Goal: Task Accomplishment & Management: Manage account settings

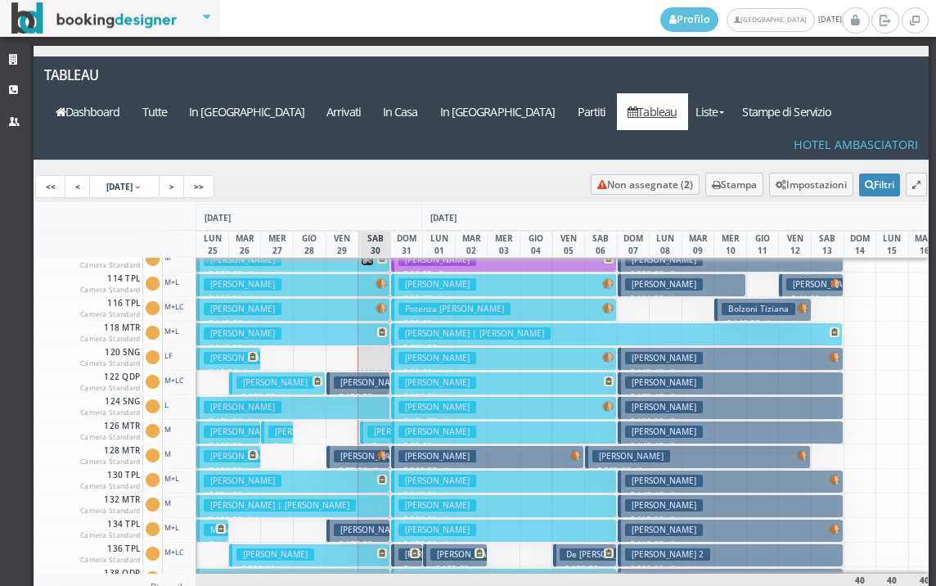
scroll to position [164, 0]
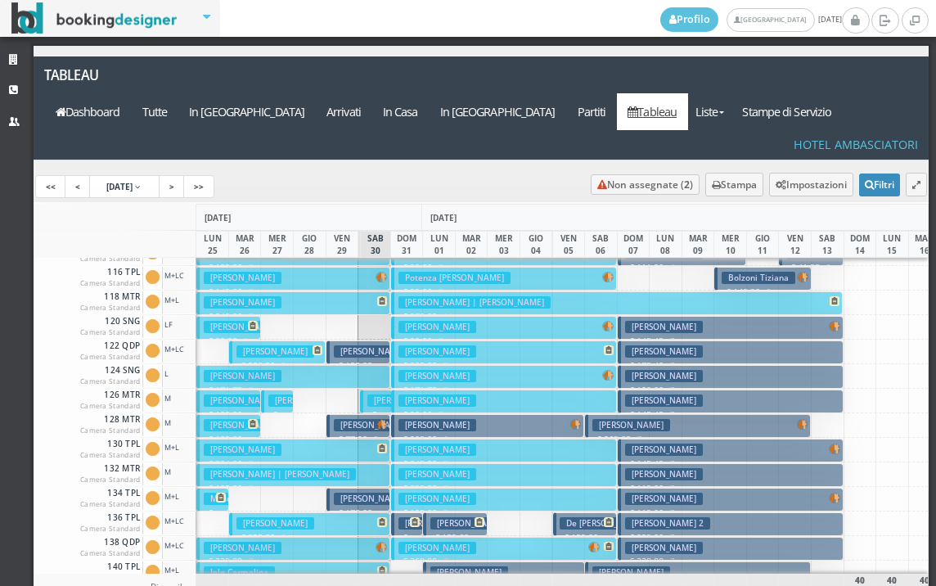
click at [318, 512] on button "Maniezzo Simona € 322.00 5 notti 2 Adulti" at bounding box center [309, 524] width 161 height 24
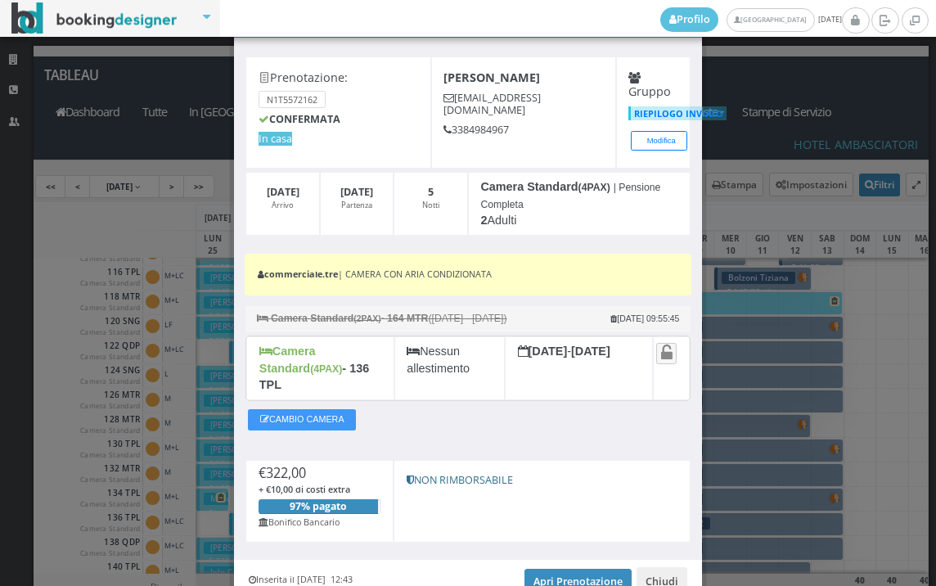
scroll to position [124, 0]
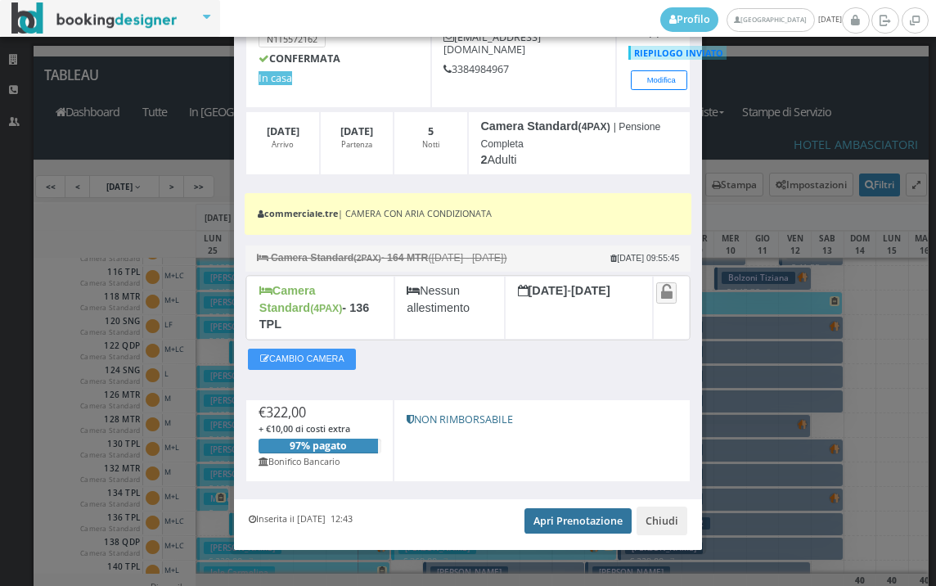
click at [585, 508] on link "Apri Prenotazione" at bounding box center [577, 520] width 107 height 25
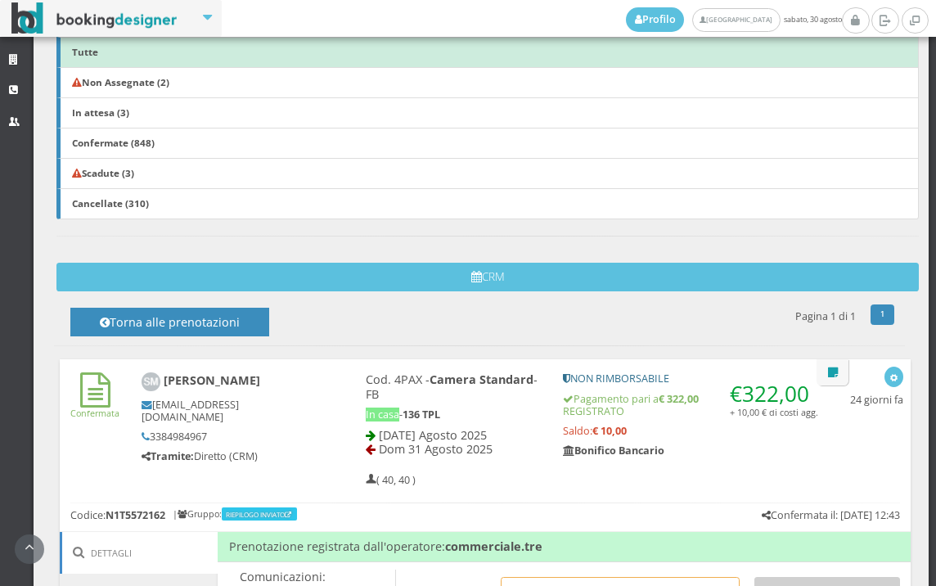
scroll to position [727, 0]
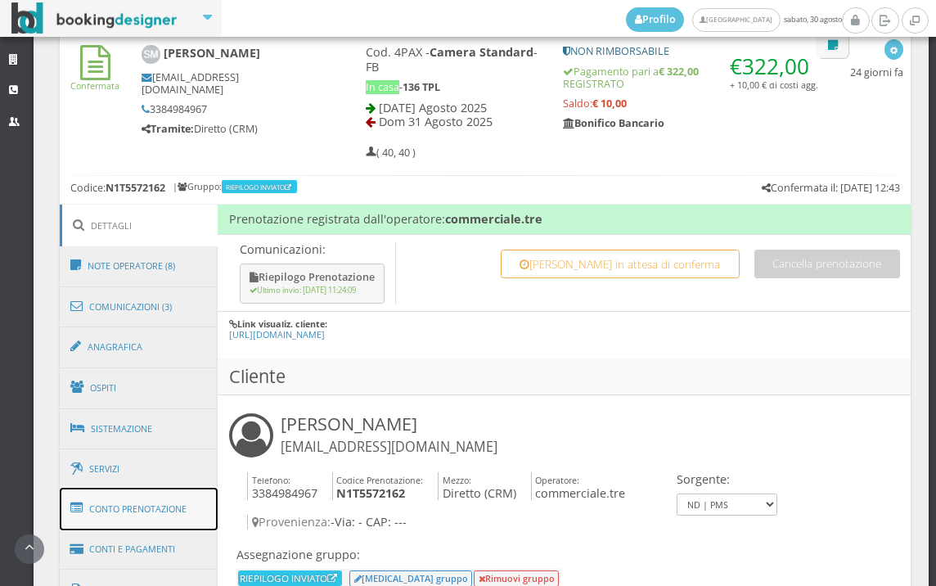
click at [172, 508] on link "Conto Prenotazione" at bounding box center [139, 509] width 159 height 43
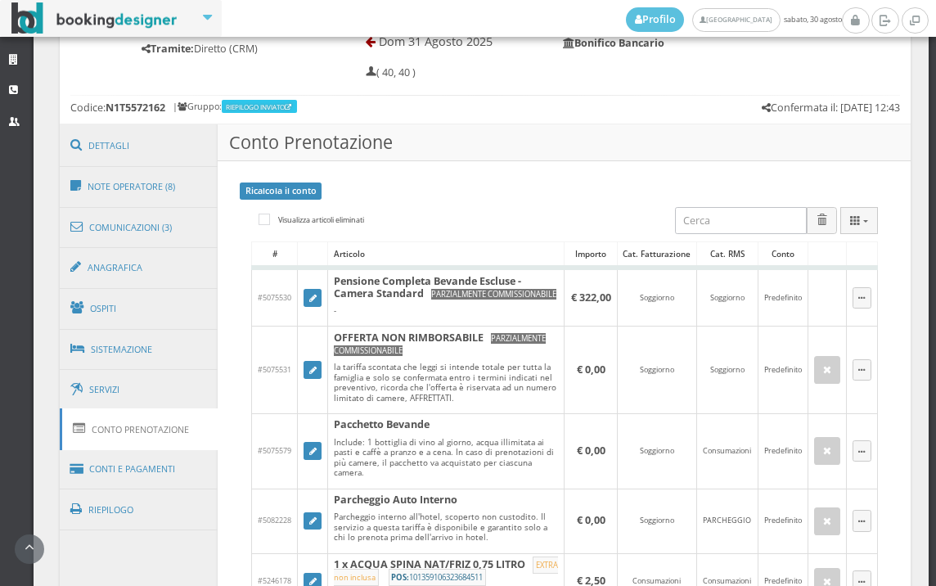
scroll to position [1091, 0]
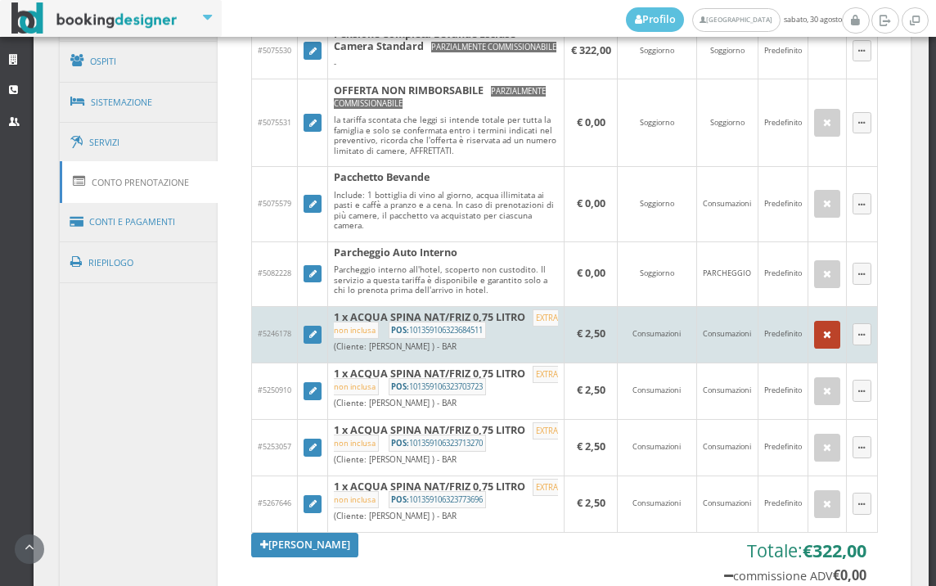
click at [823, 340] on icon "button" at bounding box center [827, 335] width 8 height 11
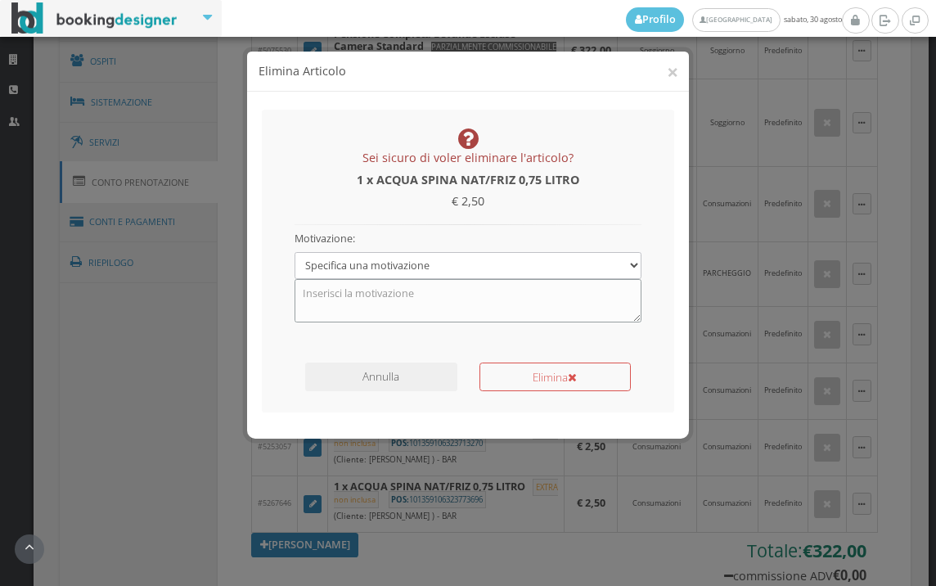
click at [445, 306] on textarea at bounding box center [469, 300] width 348 height 43
type textarea "PACCHETTO BEVANDE"
click at [511, 368] on button "Elimina" at bounding box center [554, 376] width 151 height 29
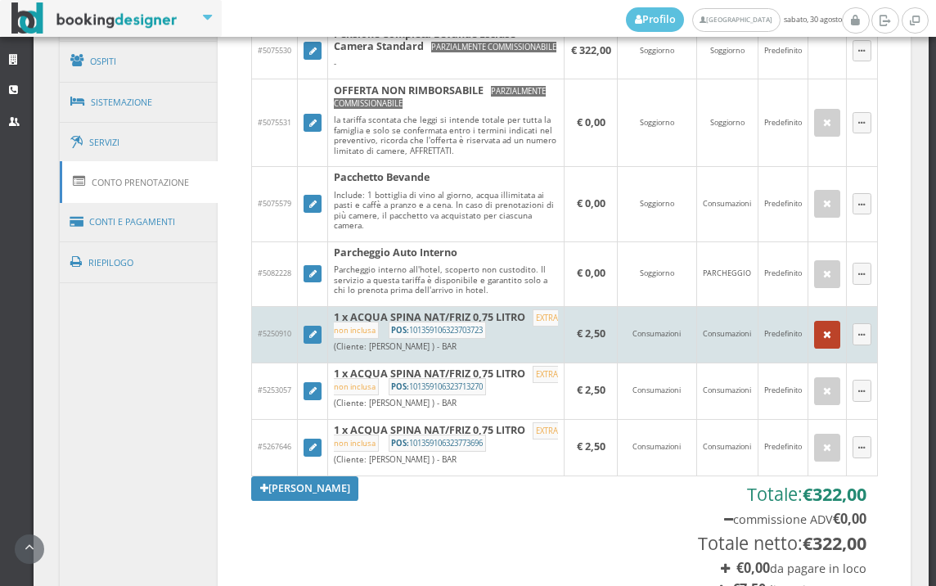
click at [814, 349] on button "button" at bounding box center [827, 335] width 26 height 28
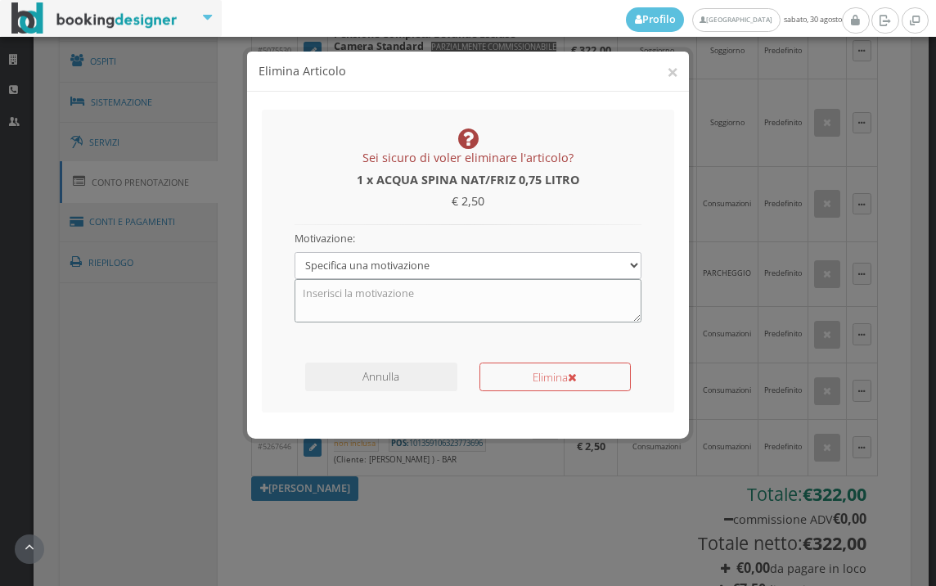
click at [402, 310] on textarea at bounding box center [469, 300] width 348 height 43
type textarea "PACCHETTO BEVANDE"
click at [547, 385] on button "Elimina" at bounding box center [554, 376] width 151 height 29
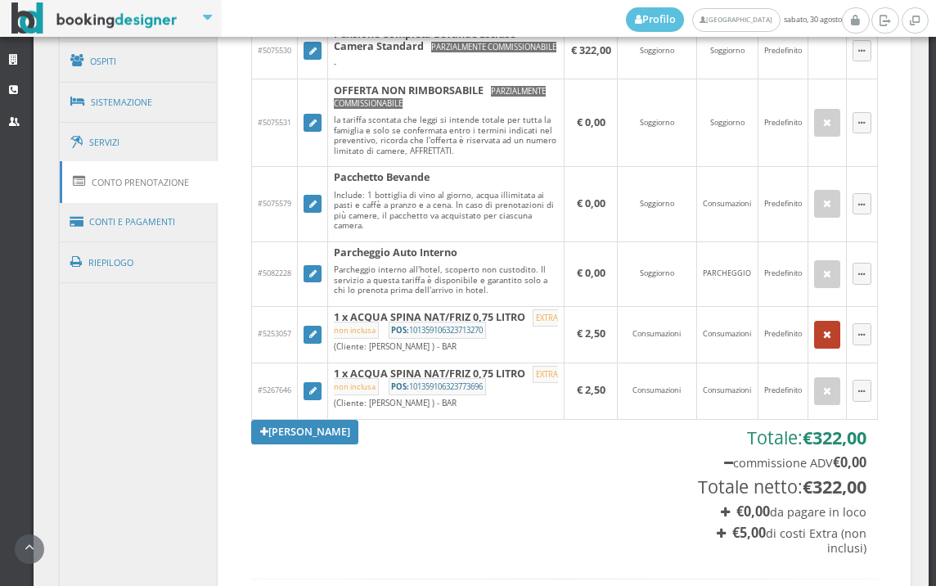
click at [823, 340] on icon "button" at bounding box center [827, 335] width 8 height 11
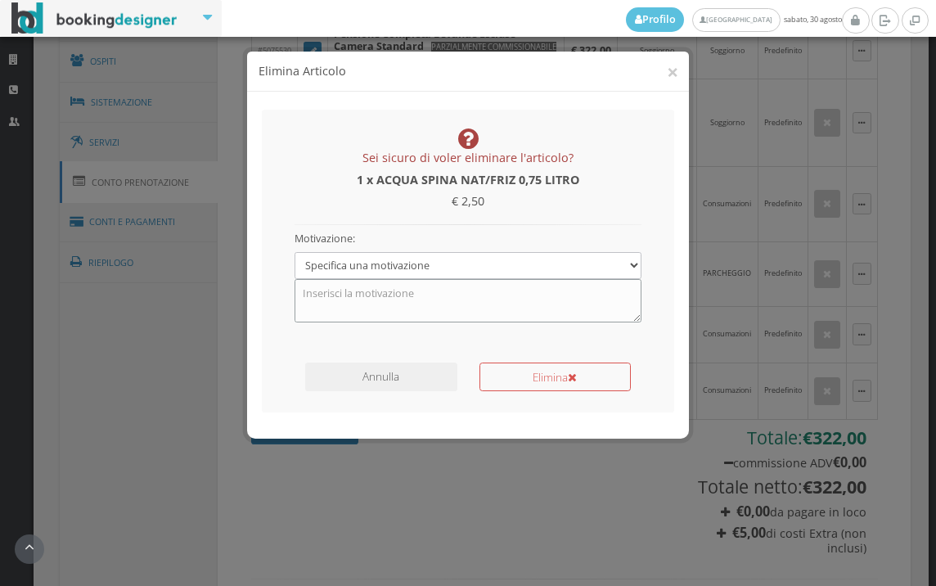
click at [416, 295] on textarea at bounding box center [469, 300] width 348 height 43
type textarea "PACCHETTO BEVANDE"
click at [552, 366] on button "Elimina" at bounding box center [554, 376] width 151 height 29
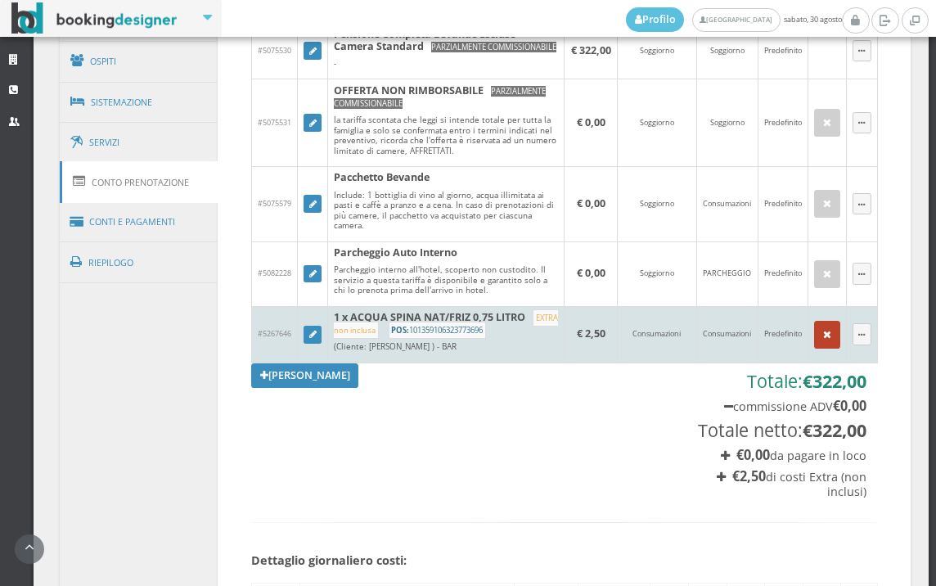
click at [823, 340] on icon "button" at bounding box center [827, 335] width 8 height 11
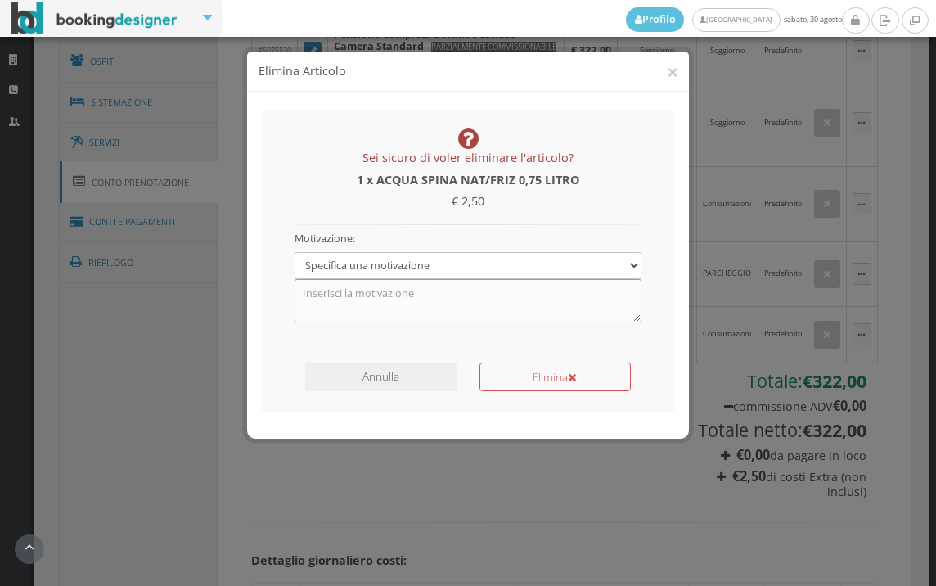
click at [520, 308] on textarea at bounding box center [469, 300] width 348 height 43
type textarea "PACCHETTO BEVANDE"
click at [556, 376] on button "Elimina" at bounding box center [554, 376] width 151 height 29
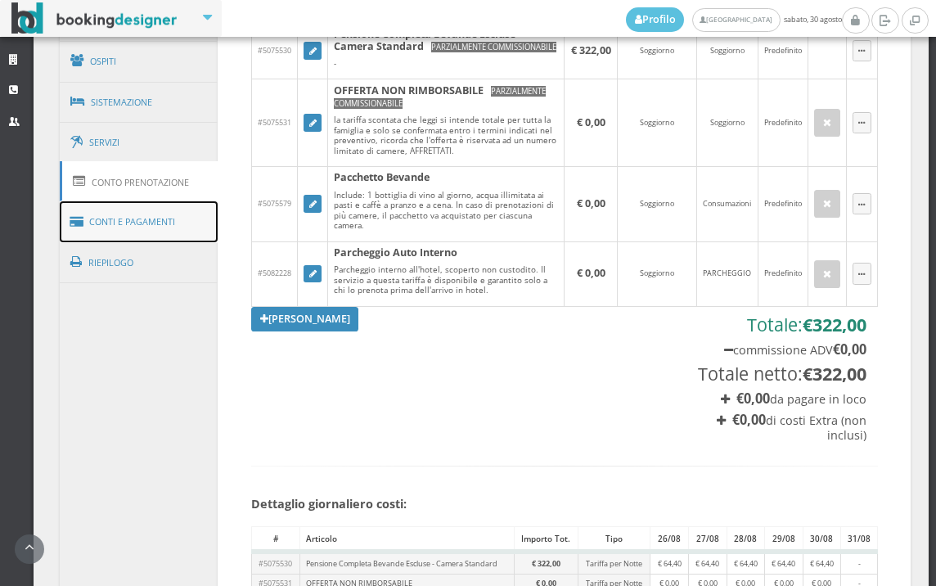
click at [142, 223] on link "Conti e Pagamenti" at bounding box center [139, 222] width 159 height 42
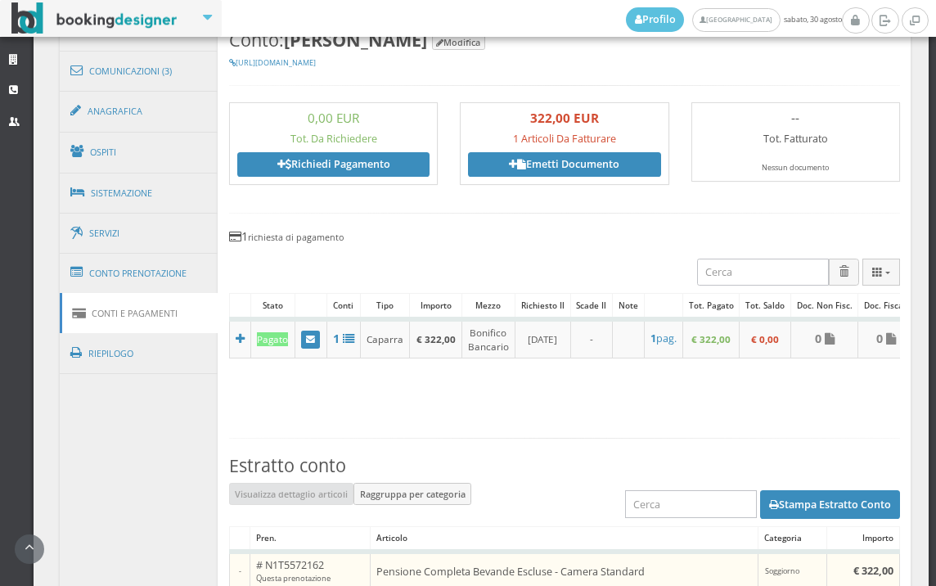
scroll to position [909, 0]
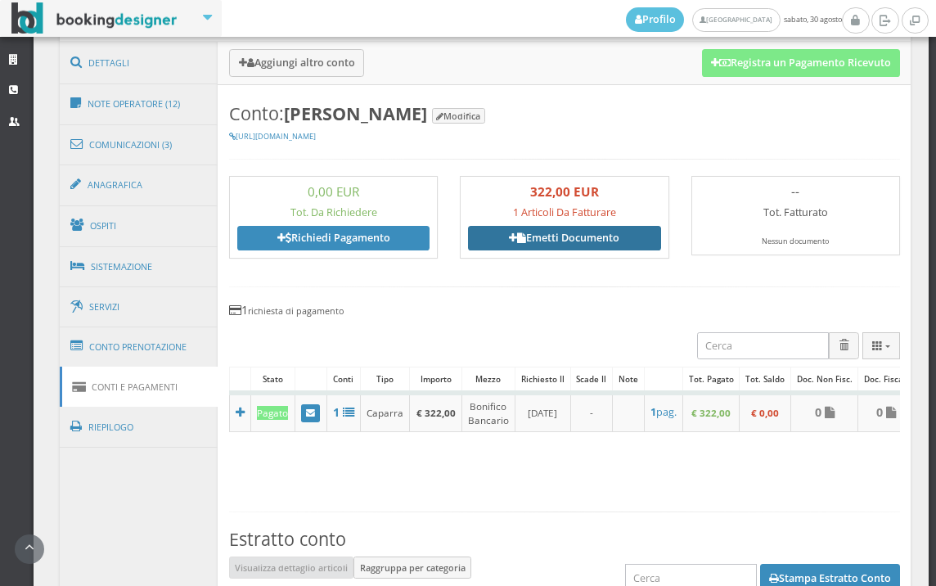
click at [542, 238] on link "Emetti Documento" at bounding box center [564, 238] width 192 height 25
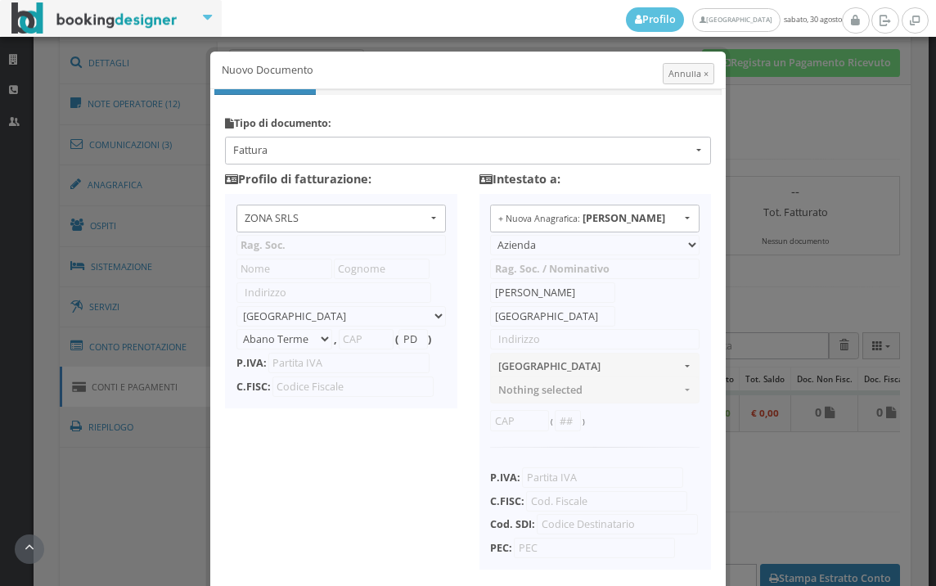
type input "ZONA SRLS"
type input "Vico V Durante, 8"
select select "Frattamaggiore"
type input "80027"
type input "NA"
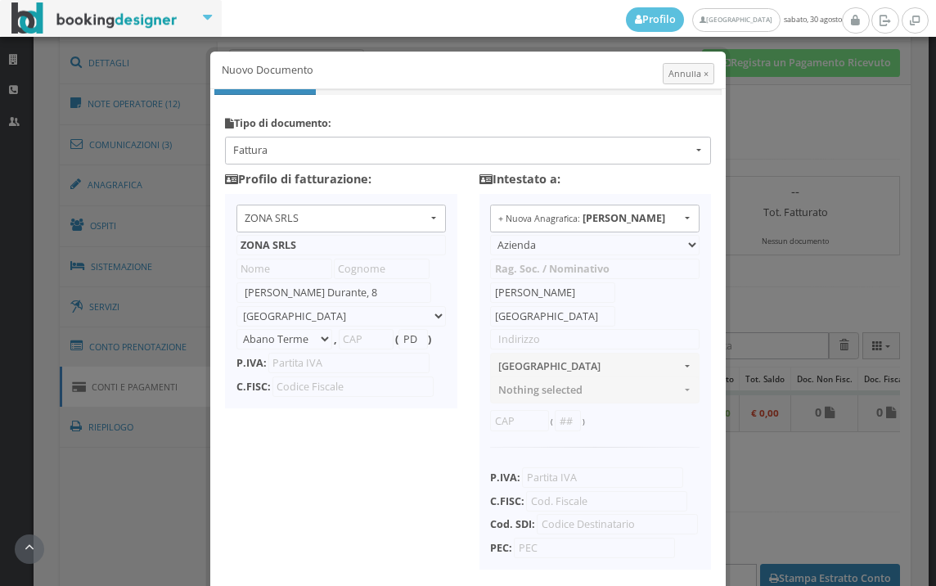
type input "10356321215"
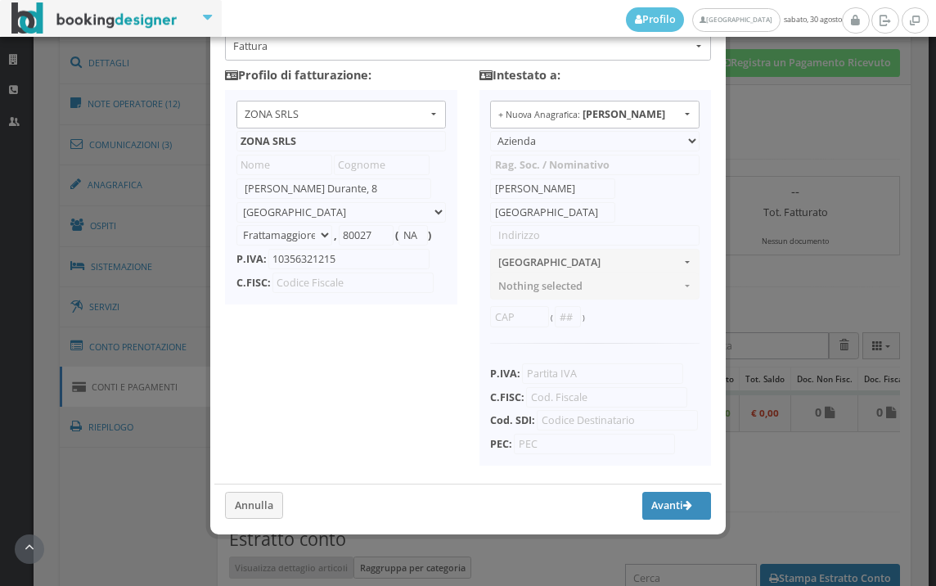
scroll to position [129, 0]
click at [534, 225] on input "text" at bounding box center [594, 235] width 209 height 20
click at [596, 225] on input "VIA TRIESTE" at bounding box center [594, 235] width 209 height 20
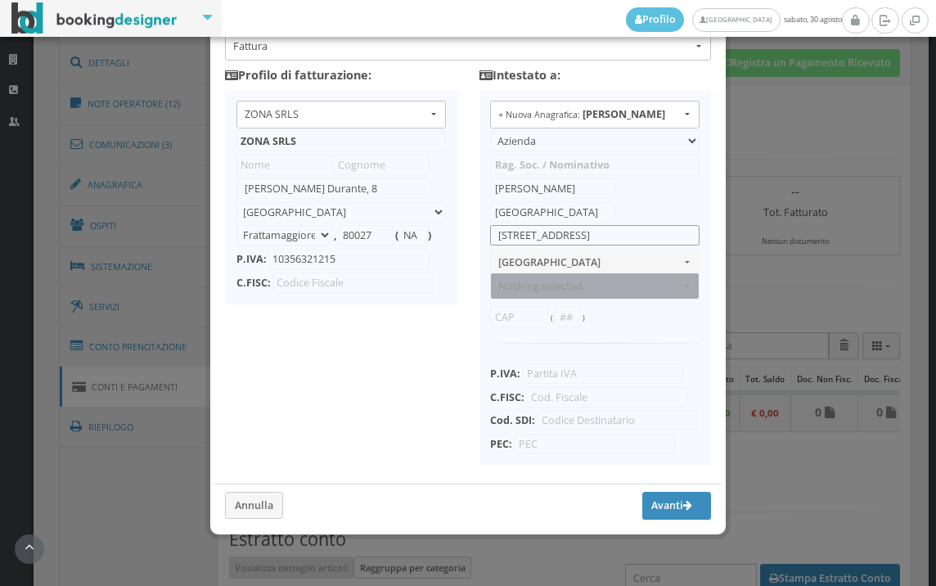
type input "VIA TRIESTE 88"
click at [556, 280] on span "Nothing selected" at bounding box center [589, 286] width 182 height 12
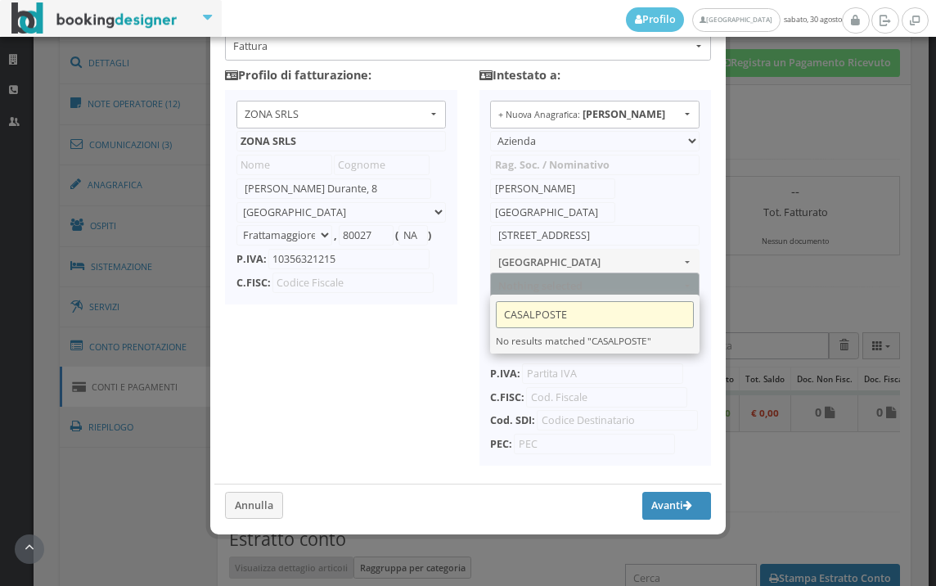
click at [573, 301] on input "CASALPOSTE" at bounding box center [595, 314] width 198 height 27
click at [584, 301] on input "CASAL POSTE" at bounding box center [595, 314] width 198 height 27
type input "C"
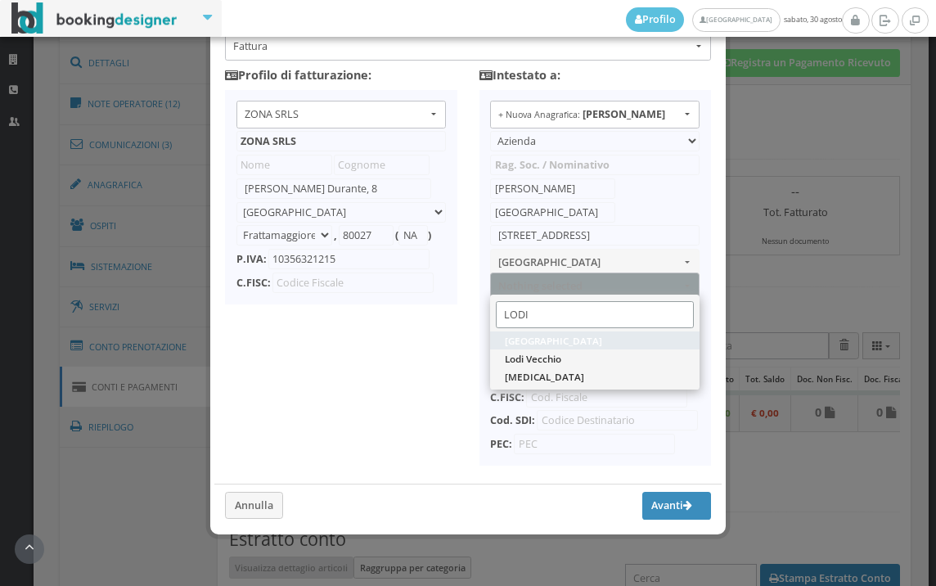
type input "LODI"
click at [516, 334] on span "Lodi" at bounding box center [553, 341] width 97 height 14
select select "LODI"
type input "LO"
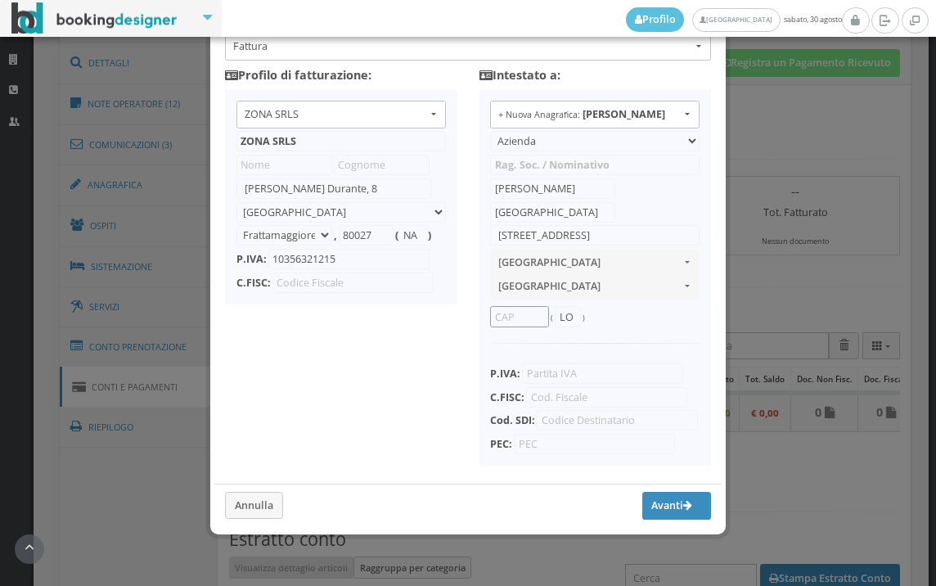
click at [519, 306] on input "text" at bounding box center [519, 316] width 59 height 20
type input "26841"
click at [571, 387] on input "text" at bounding box center [606, 397] width 161 height 20
type input "MNZSMN66P45C816Z"
click at [660, 502] on button "Avanti" at bounding box center [676, 506] width 69 height 28
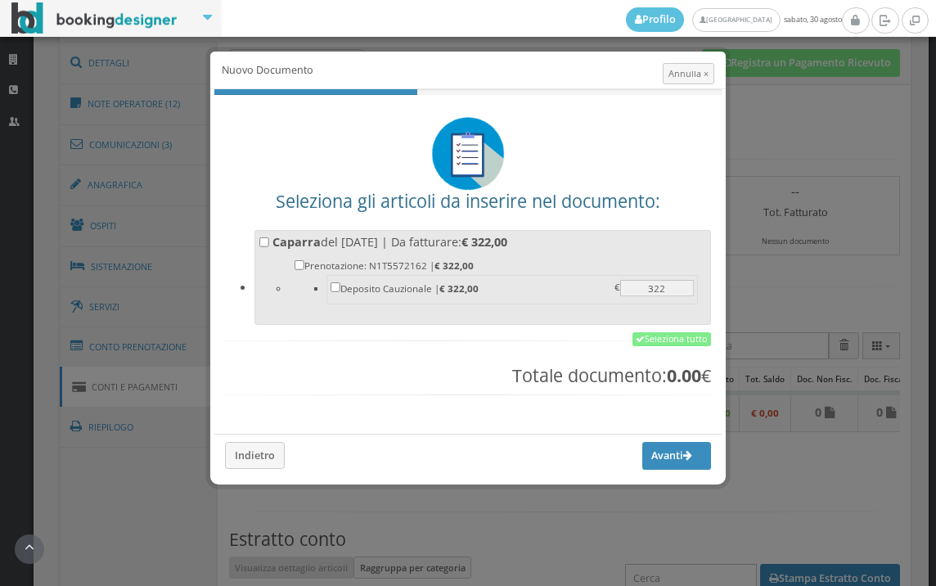
scroll to position [0, 0]
click at [671, 342] on link "Seleziona tutto" at bounding box center [672, 339] width 79 height 15
checkbox input "true"
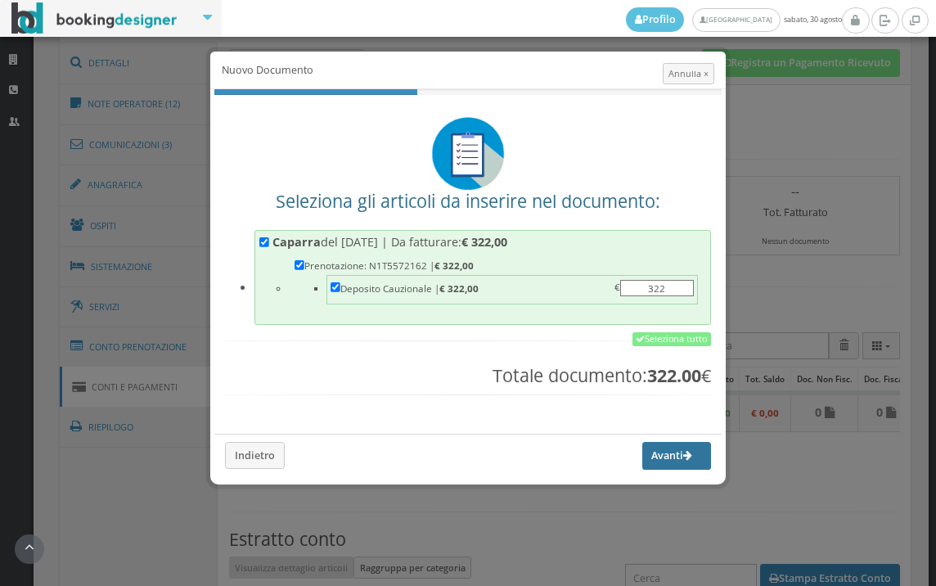
click at [663, 449] on button "Avanti" at bounding box center [676, 456] width 69 height 28
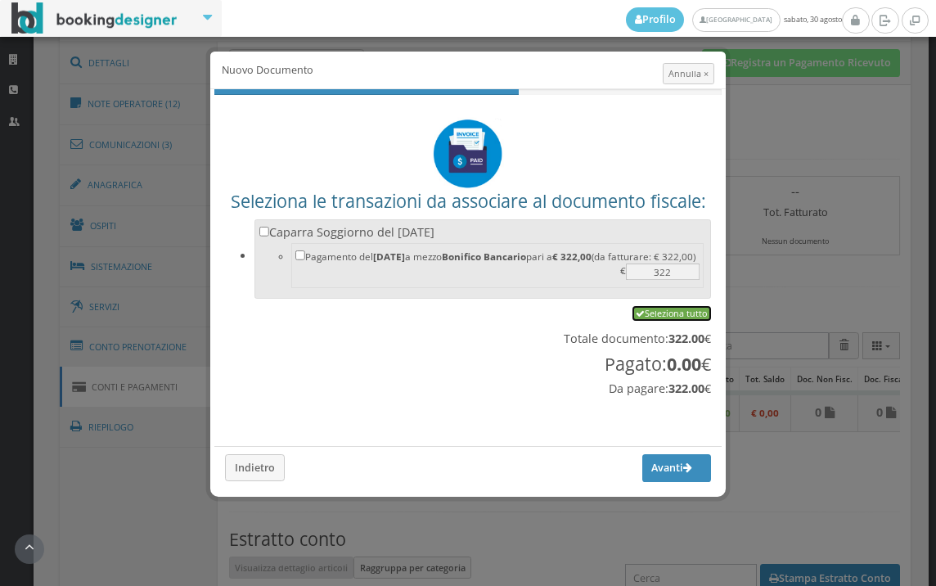
click at [651, 315] on link "Seleziona tutto" at bounding box center [672, 313] width 79 height 15
checkbox input "true"
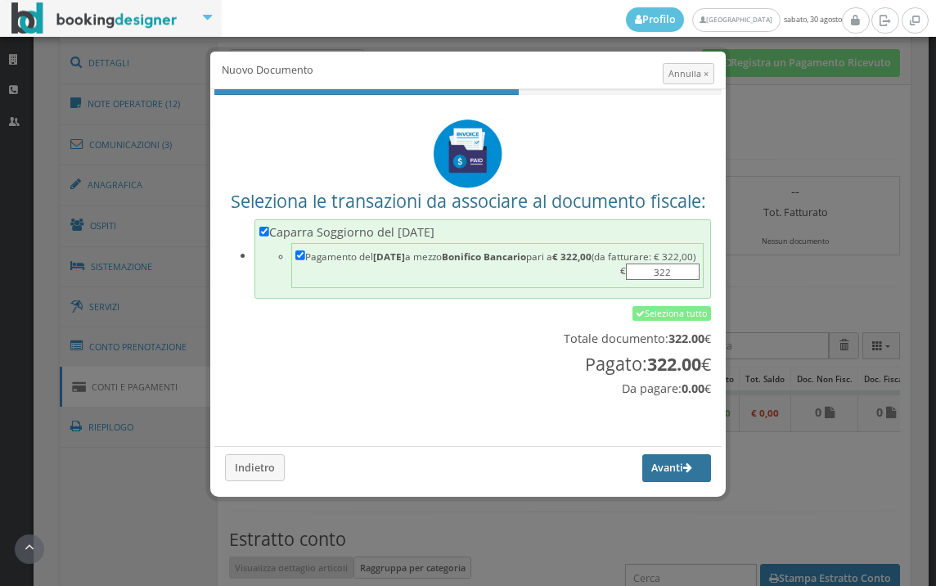
click at [667, 471] on button "Avanti" at bounding box center [676, 468] width 69 height 28
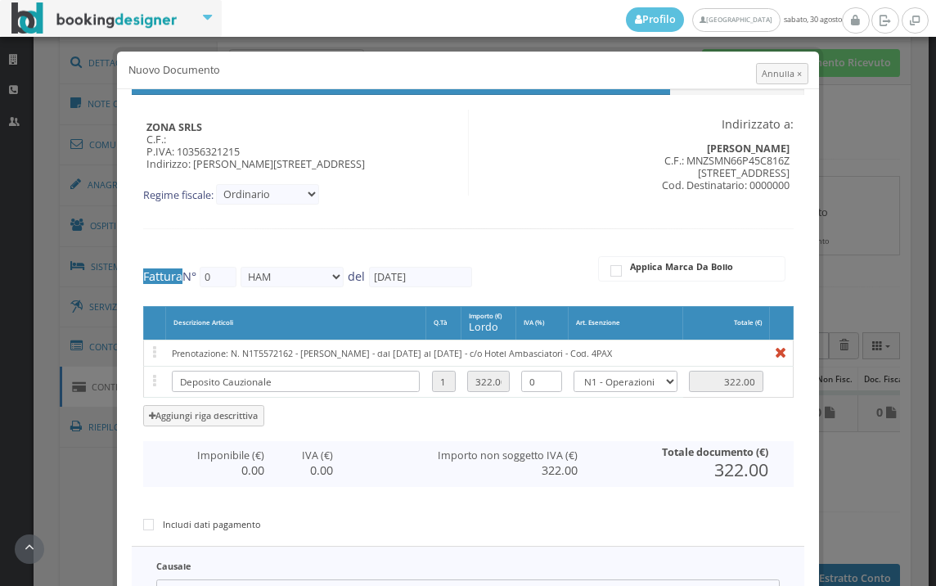
type input "550"
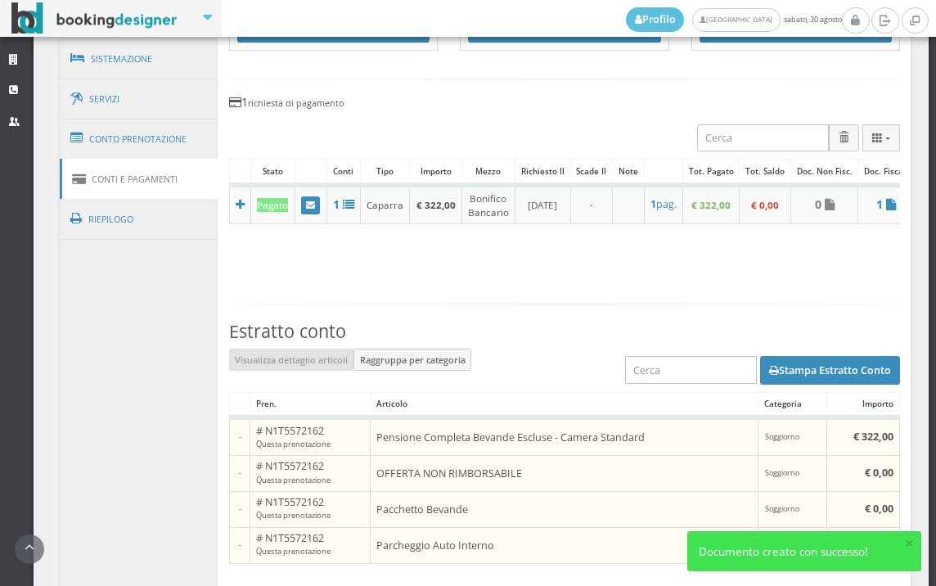
scroll to position [909, 0]
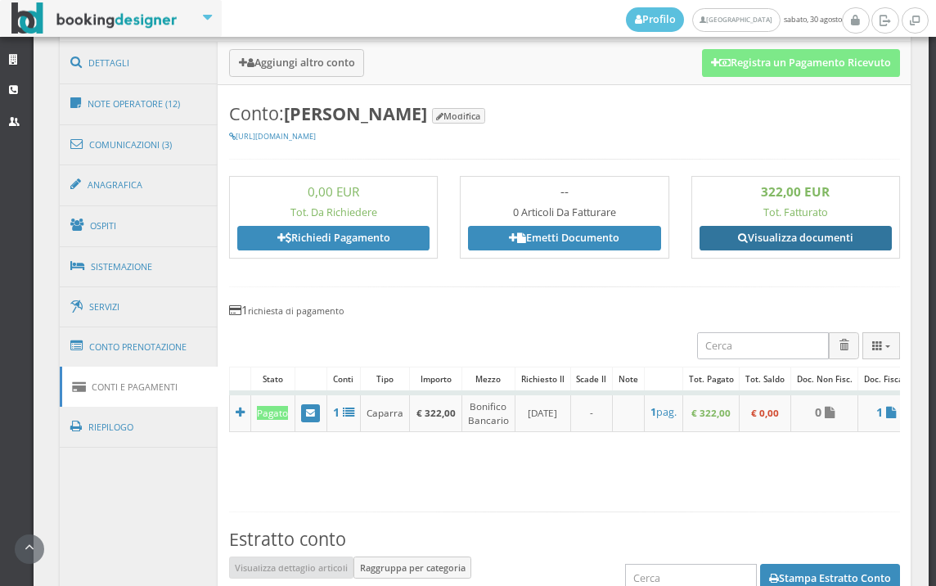
click at [773, 229] on link "Visualizza documenti" at bounding box center [796, 238] width 192 height 25
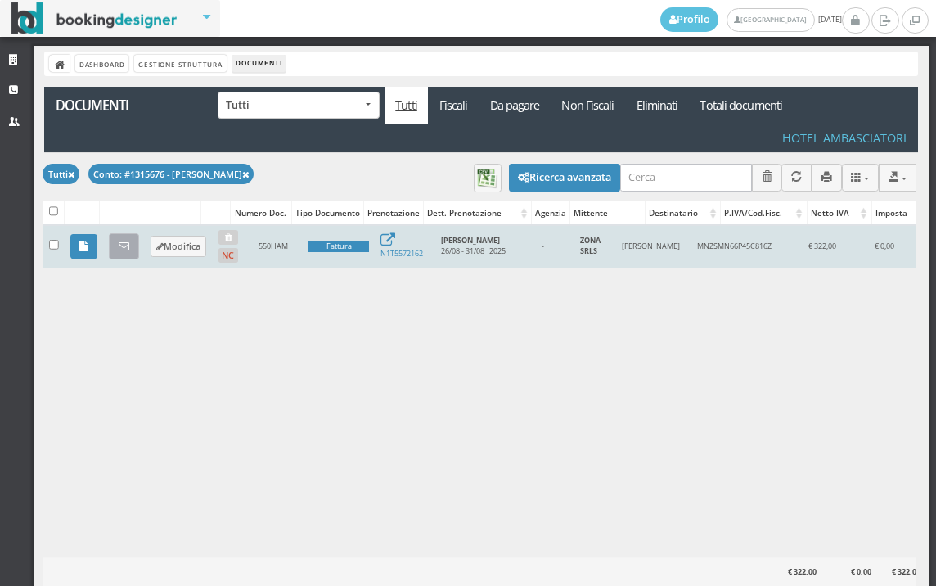
click at [125, 248] on icon at bounding box center [124, 246] width 11 height 11
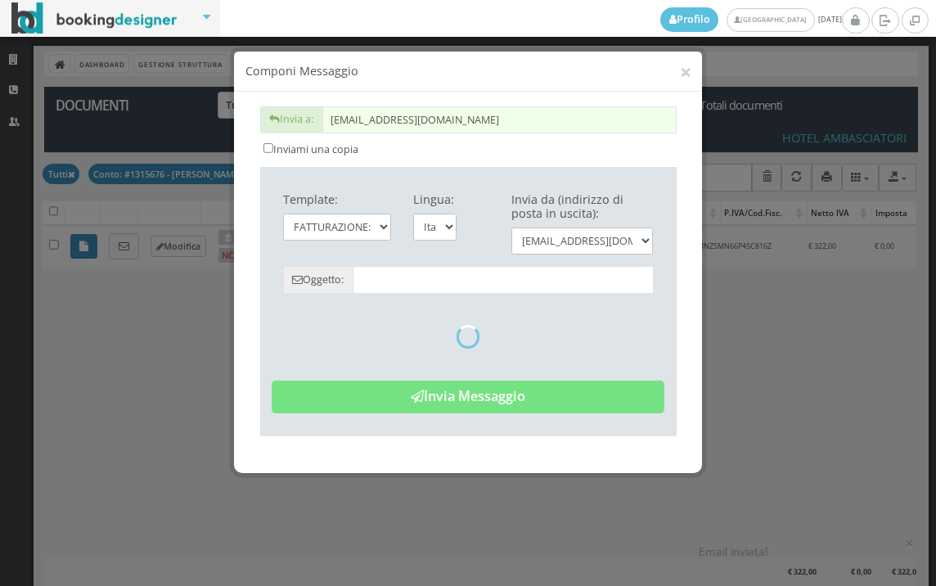
type input "Copia di cortesia: Fattura da ZONA SRLS - n. 550HAM del 30/08/2025"
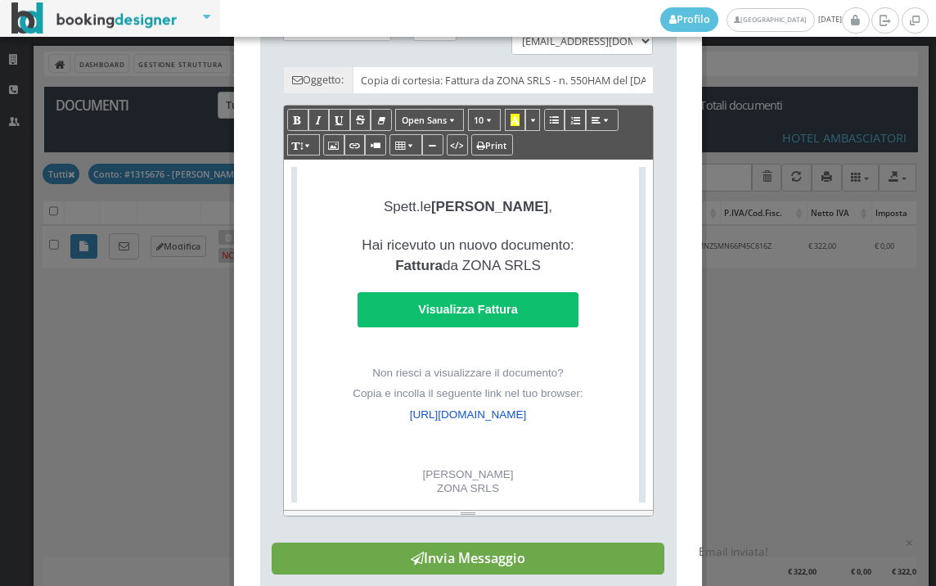
scroll to position [380, 0]
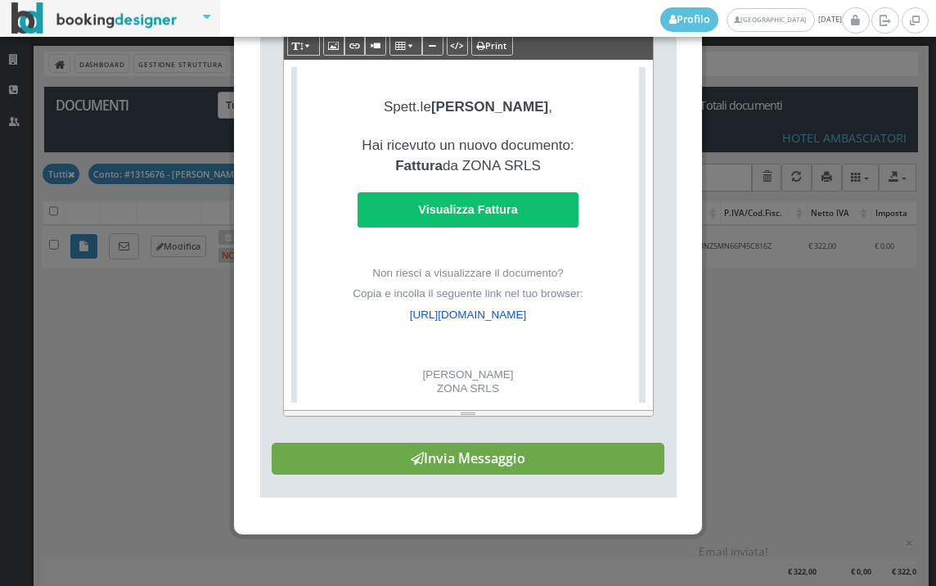
click at [464, 466] on button "Invia Messaggio" at bounding box center [468, 459] width 393 height 33
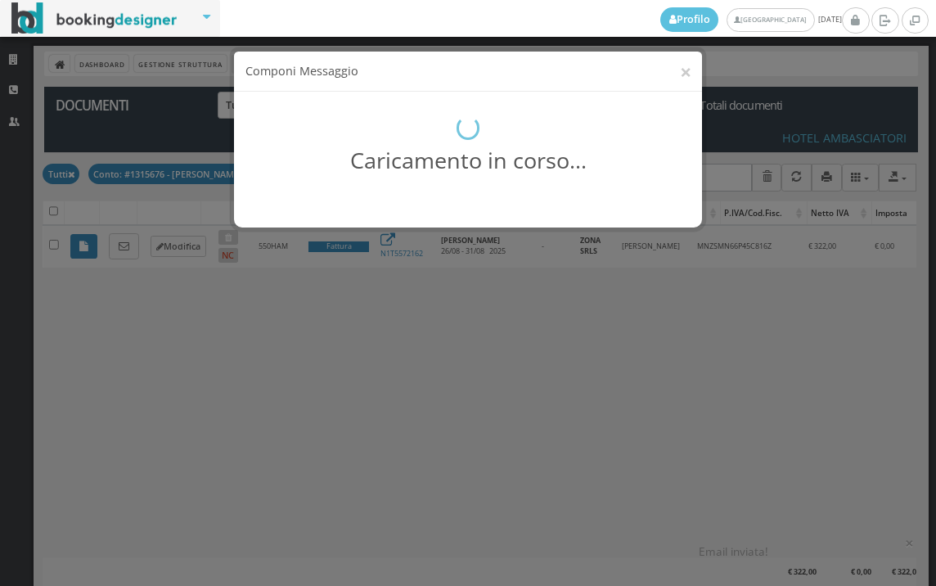
scroll to position [0, 0]
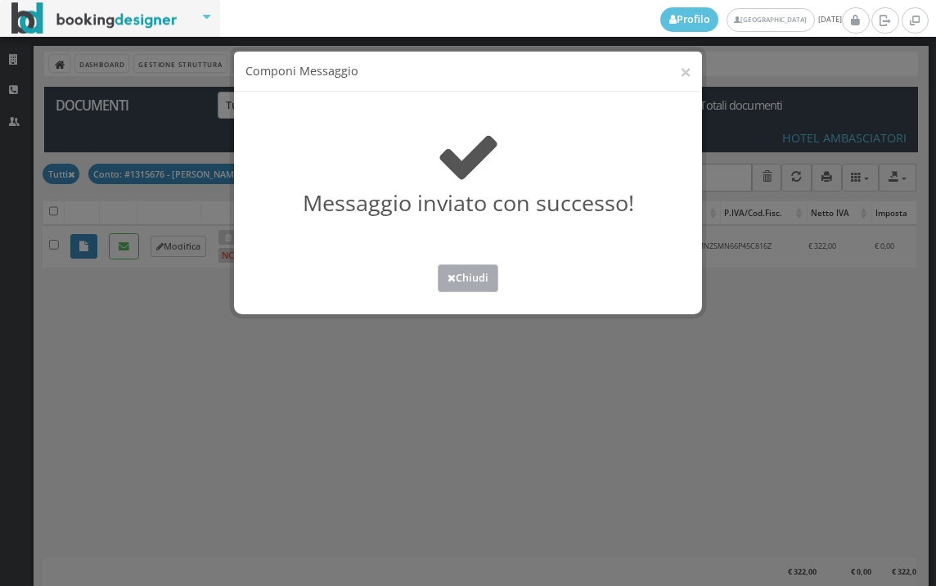
click at [455, 286] on button "Chiudi" at bounding box center [468, 277] width 61 height 27
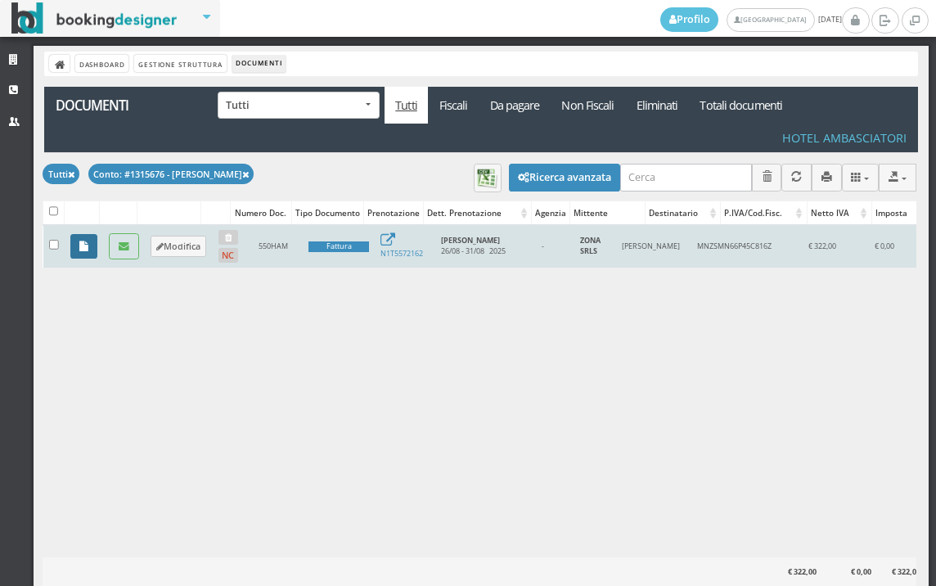
click at [82, 248] on icon at bounding box center [83, 246] width 9 height 11
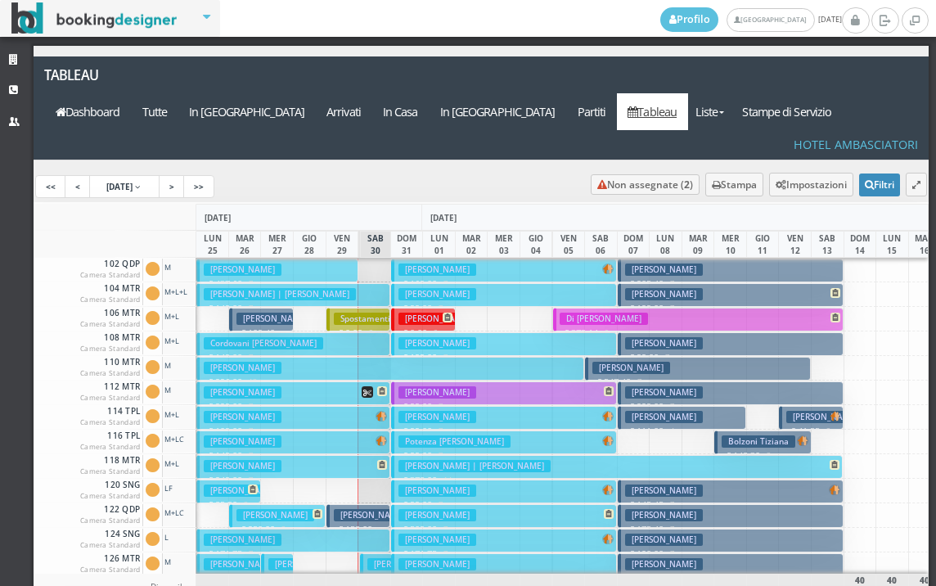
click at [371, 283] on button "GIOVANNA FERSINI | Desideri Luciano € 149.00 7 notti 2 Adulti" at bounding box center [293, 295] width 194 height 24
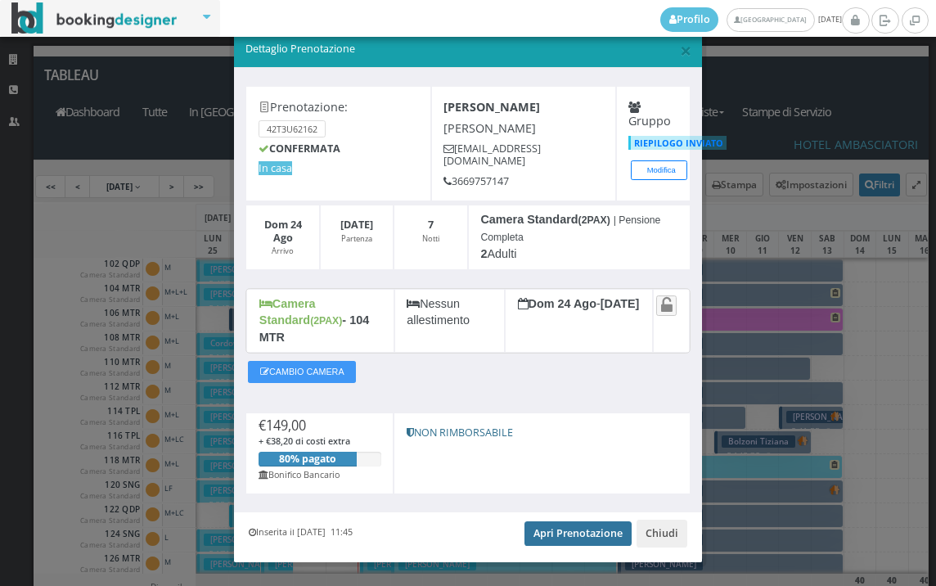
scroll to position [31, 0]
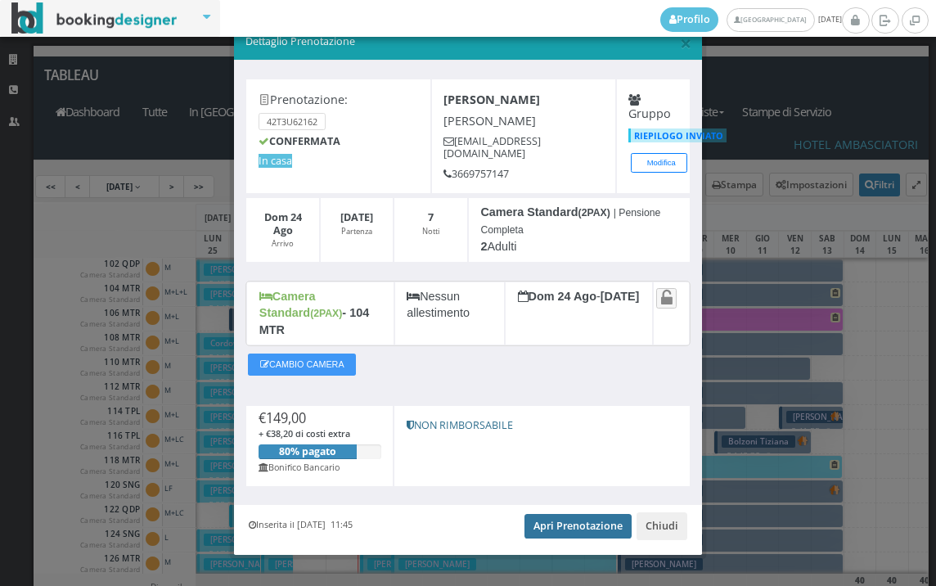
click at [558, 514] on link "Apri Prenotazione" at bounding box center [577, 526] width 107 height 25
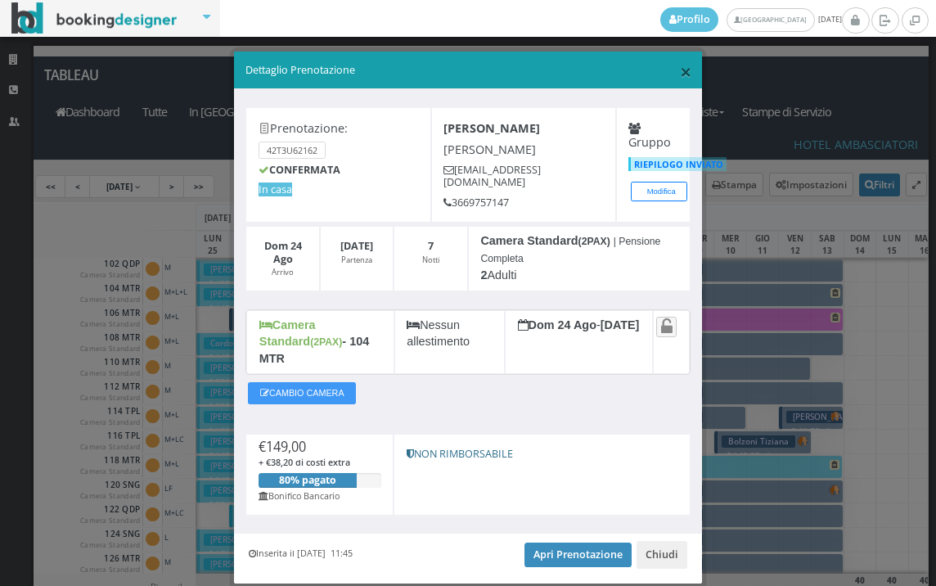
click at [680, 67] on span "×" at bounding box center [685, 71] width 11 height 28
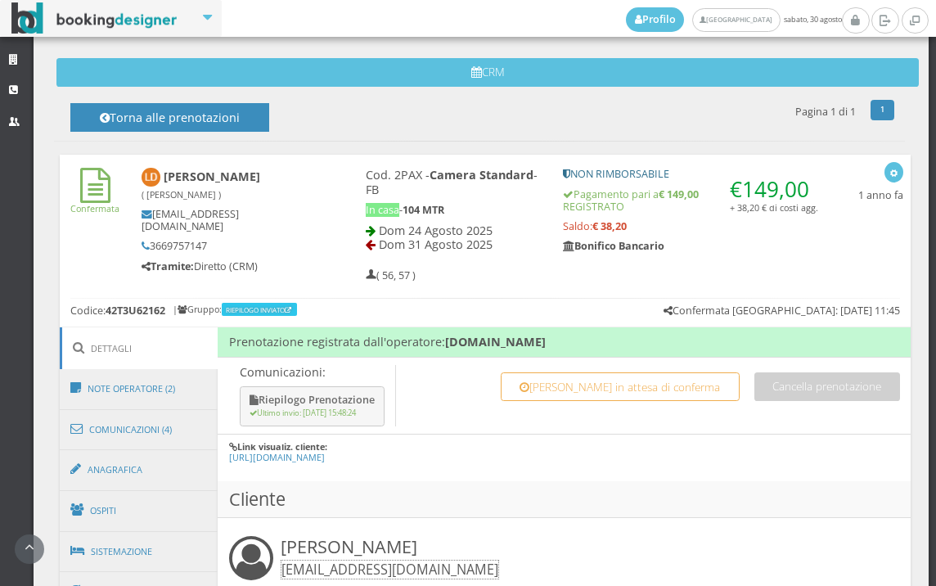
scroll to position [727, 0]
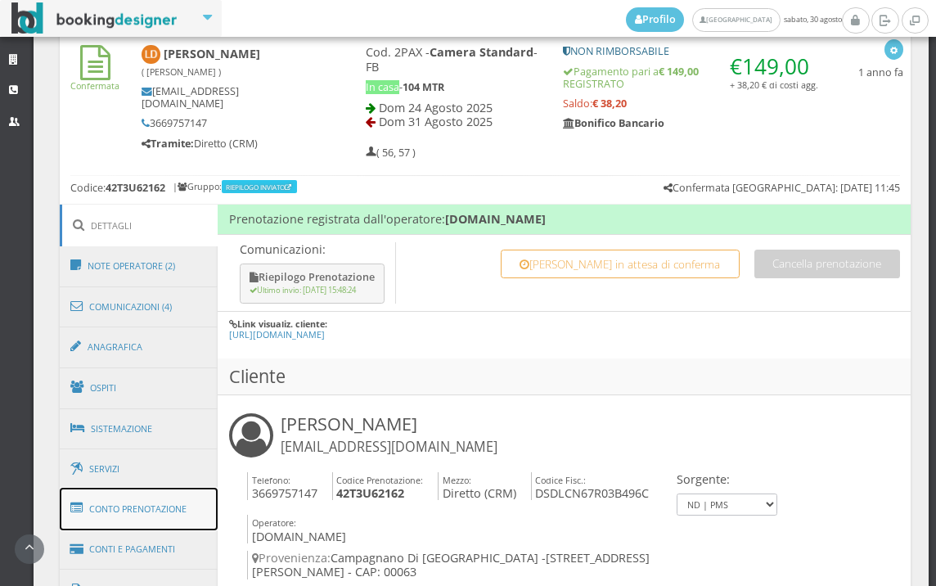
click at [164, 502] on link "Conto Prenotazione" at bounding box center [139, 509] width 159 height 43
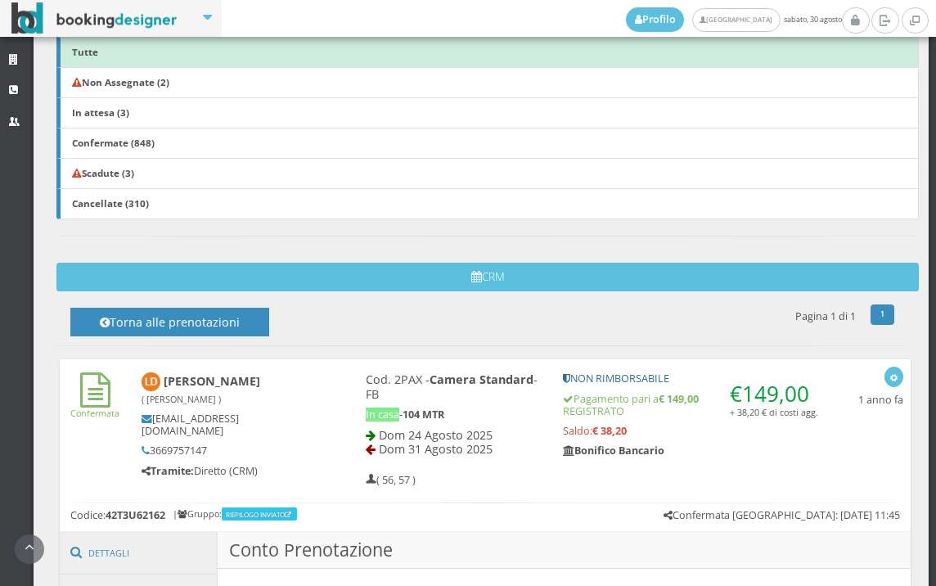
scroll to position [636, 0]
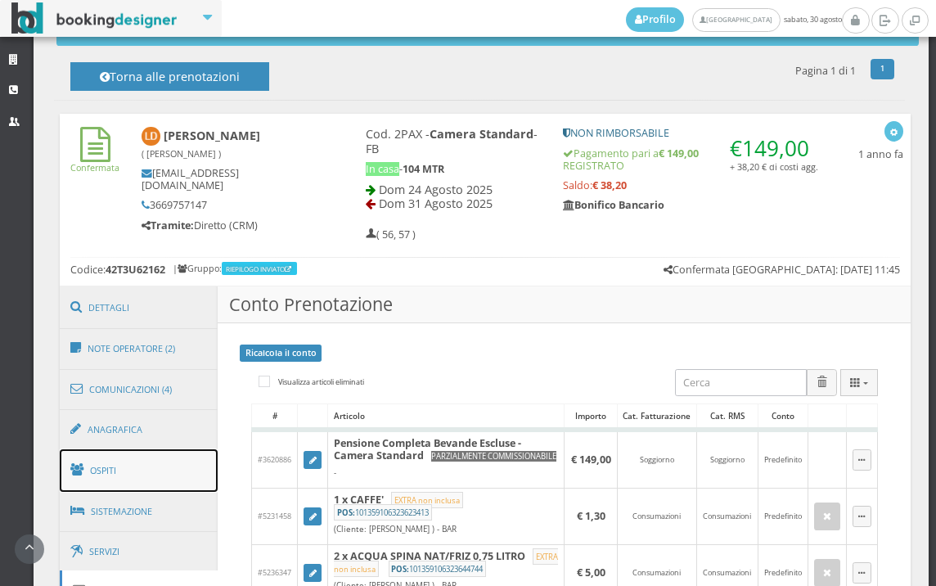
click at [178, 483] on link "Ospiti" at bounding box center [139, 470] width 159 height 43
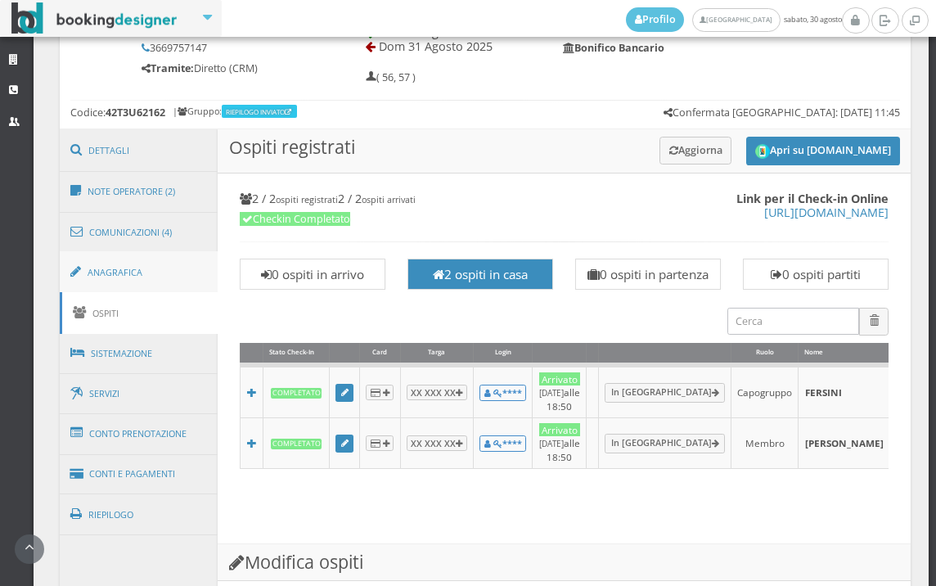
scroll to position [818, 0]
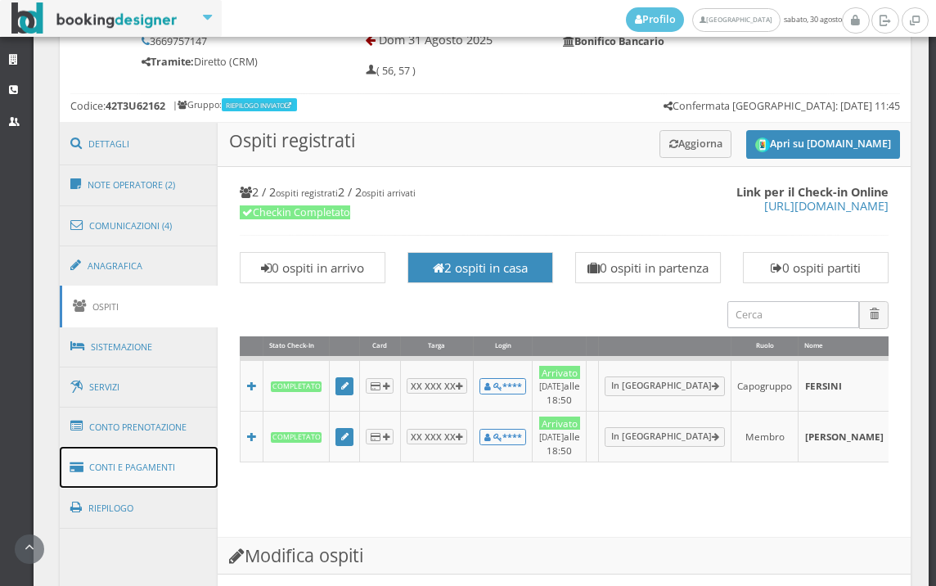
click at [152, 475] on link "Conti e Pagamenti" at bounding box center [139, 468] width 159 height 42
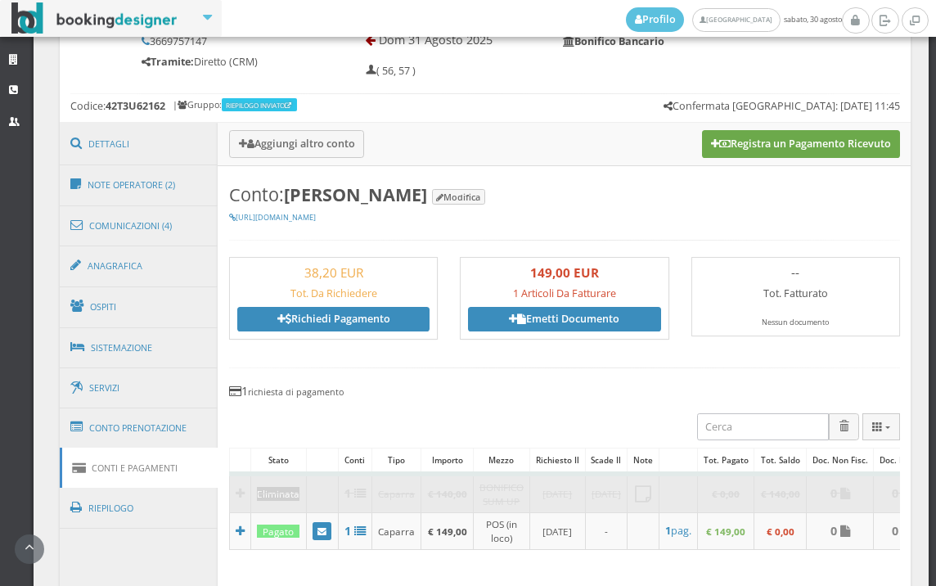
click at [799, 146] on button "Registra un Pagamento Ricevuto" at bounding box center [801, 144] width 198 height 28
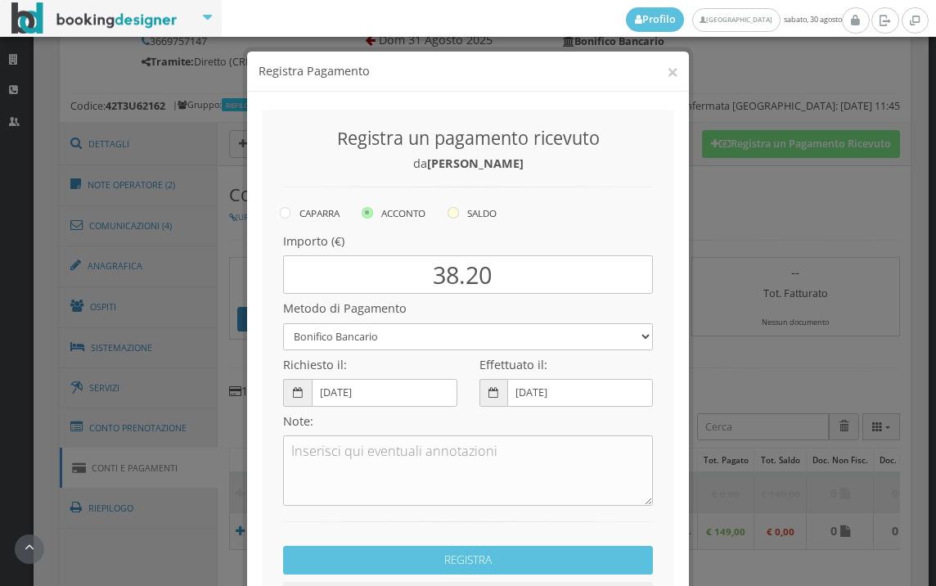
click at [448, 211] on icon at bounding box center [453, 212] width 11 height 11
radio input "true"
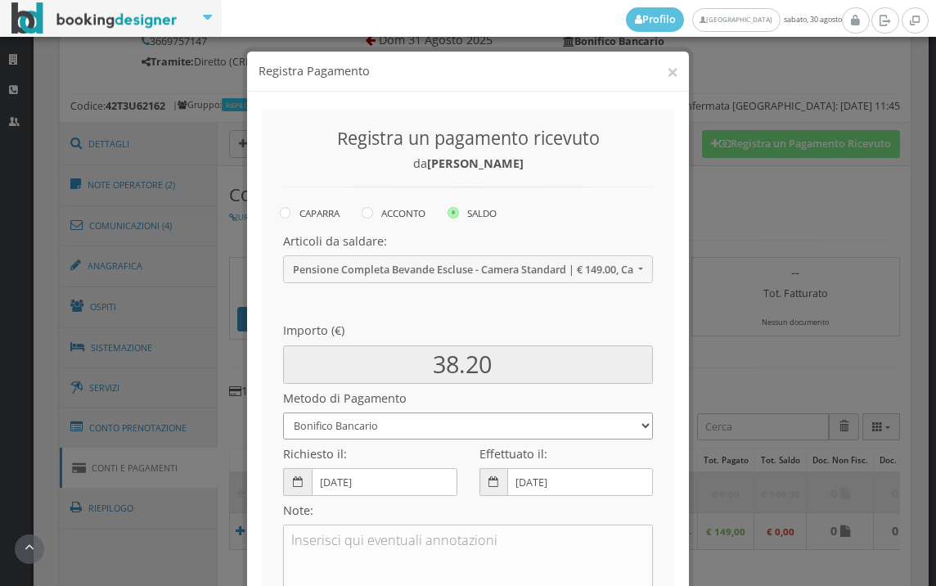
drag, startPoint x: 390, startPoint y: 426, endPoint x: 345, endPoint y: 450, distance: 50.9
click at [389, 426] on select "Bonifico Bancario BONIFICO SUM UP Contanti Assegno Bancario Assegno Circolare V…" at bounding box center [468, 425] width 370 height 27
click at [283, 412] on select "Bonifico Bancario BONIFICO SUM UP Contanti Assegno Bancario Assegno Circolare V…" at bounding box center [468, 425] width 370 height 27
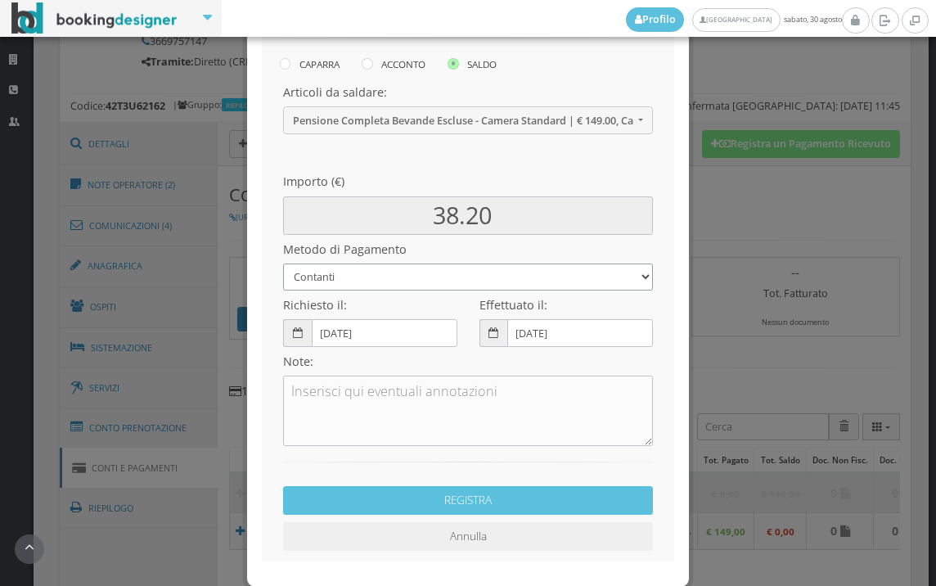
scroll to position [133, 0]
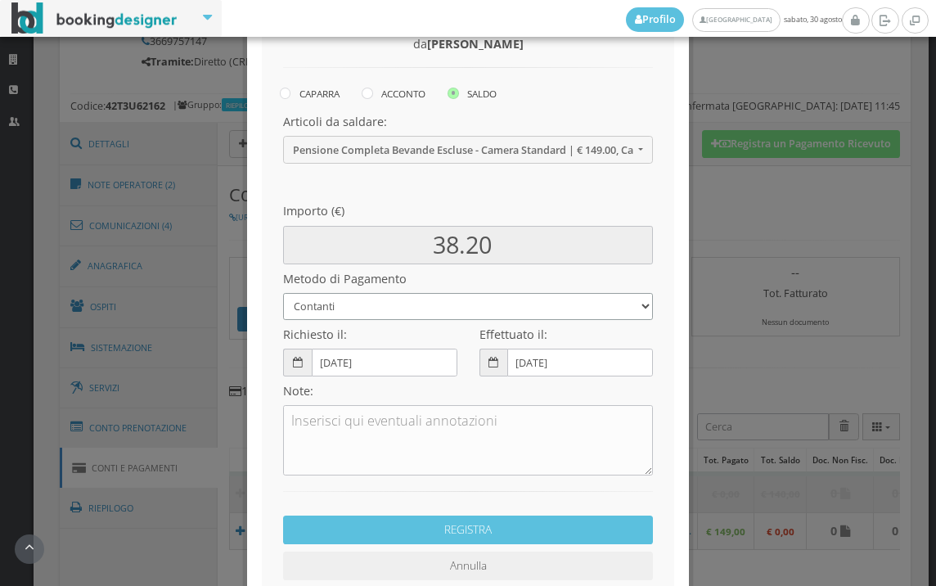
click at [389, 307] on select "Bonifico Bancario BONIFICO SUM UP Contanti Assegno Bancario Assegno Circolare V…" at bounding box center [468, 306] width 370 height 27
select select
click at [283, 293] on select "Bonifico Bancario BONIFICO SUM UP Contanti Assegno Bancario Assegno Circolare V…" at bounding box center [468, 306] width 370 height 27
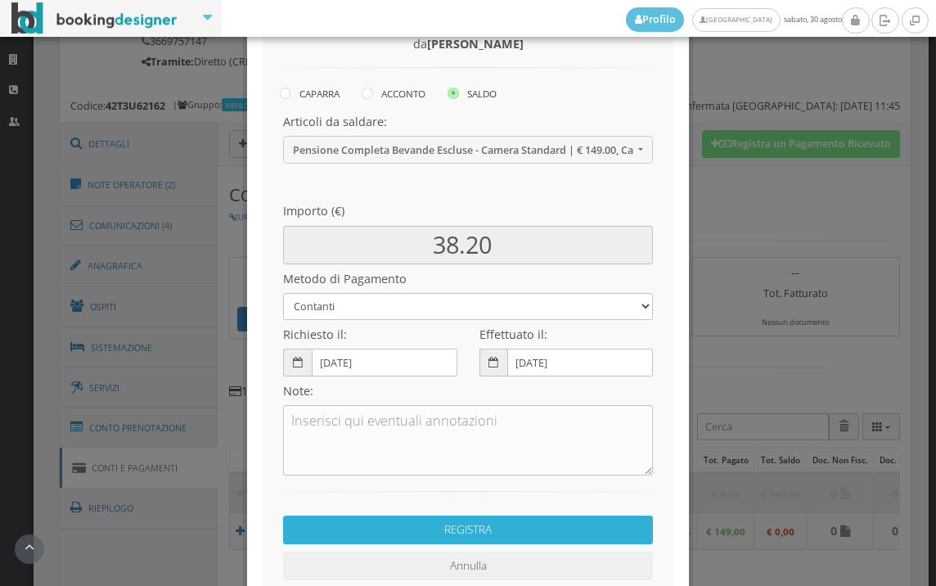
click at [435, 536] on button "REGISTRA" at bounding box center [468, 529] width 370 height 29
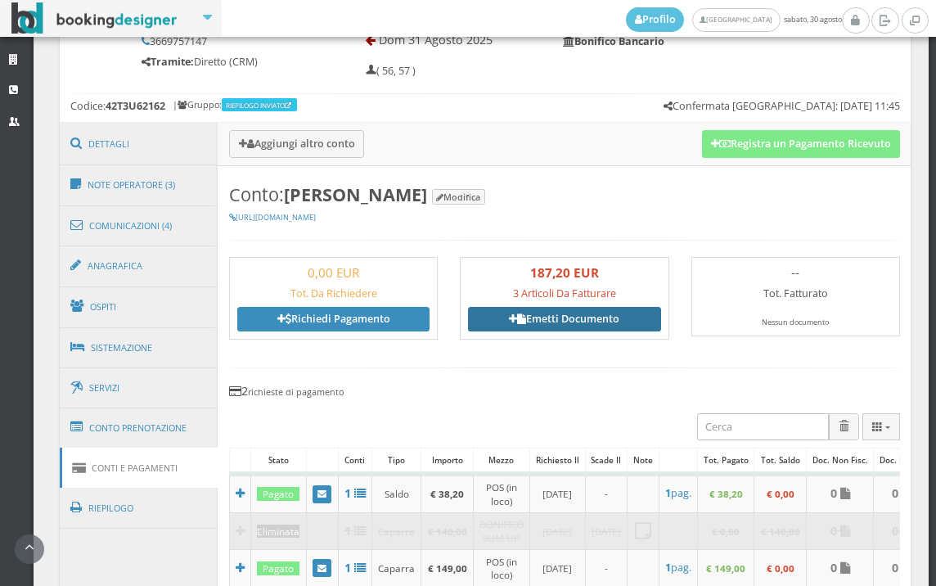
click at [551, 313] on link "Emetti Documento" at bounding box center [564, 319] width 192 height 25
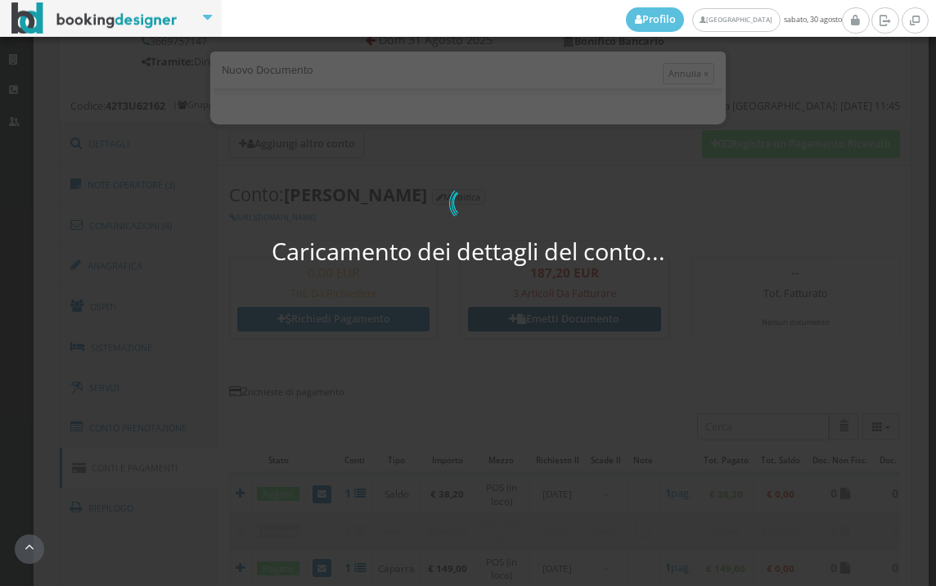
select select "PF"
select select "CAMPAGNANO DI ROMA"
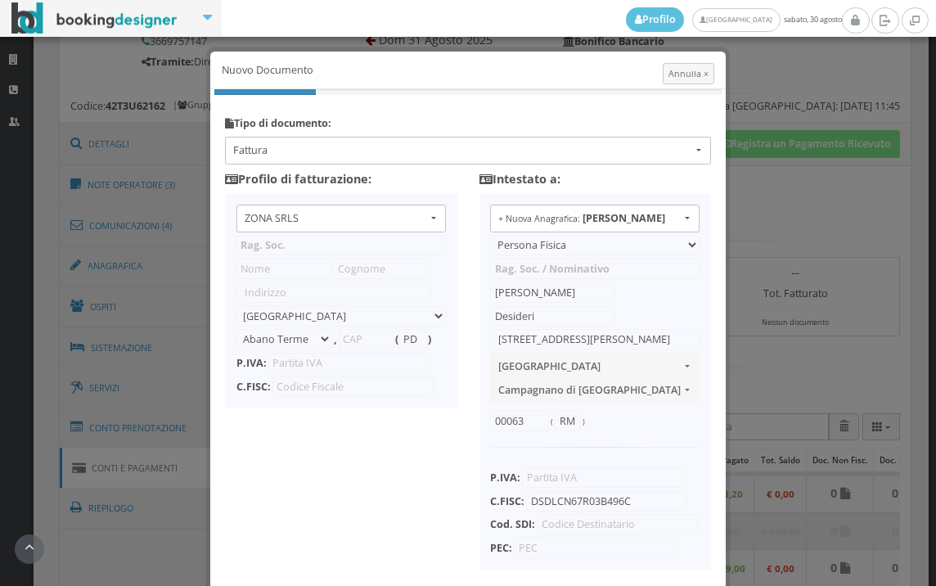
type input "ZONA SRLS"
type input "Vico V Durante, 8"
select select "Frattamaggiore"
type input "80027"
type input "NA"
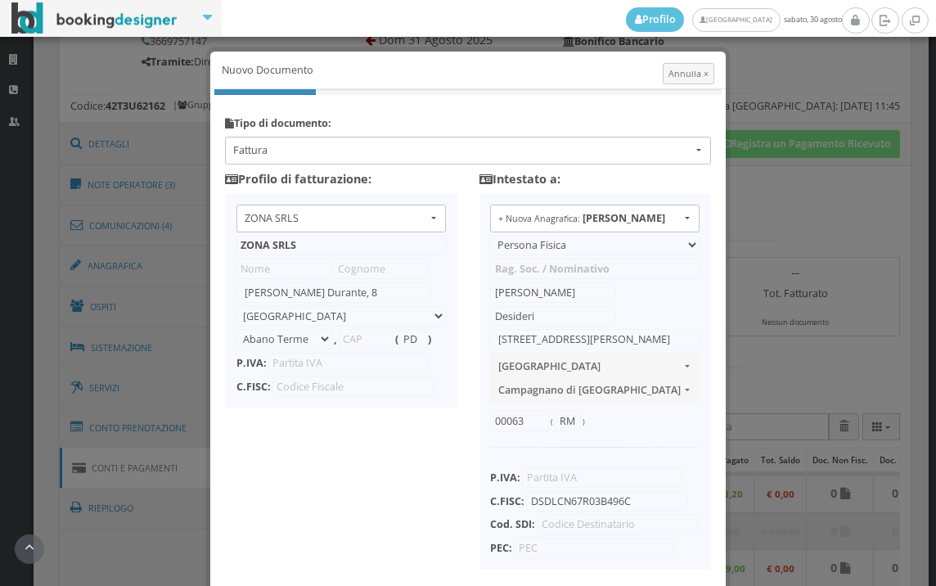
type input "10356321215"
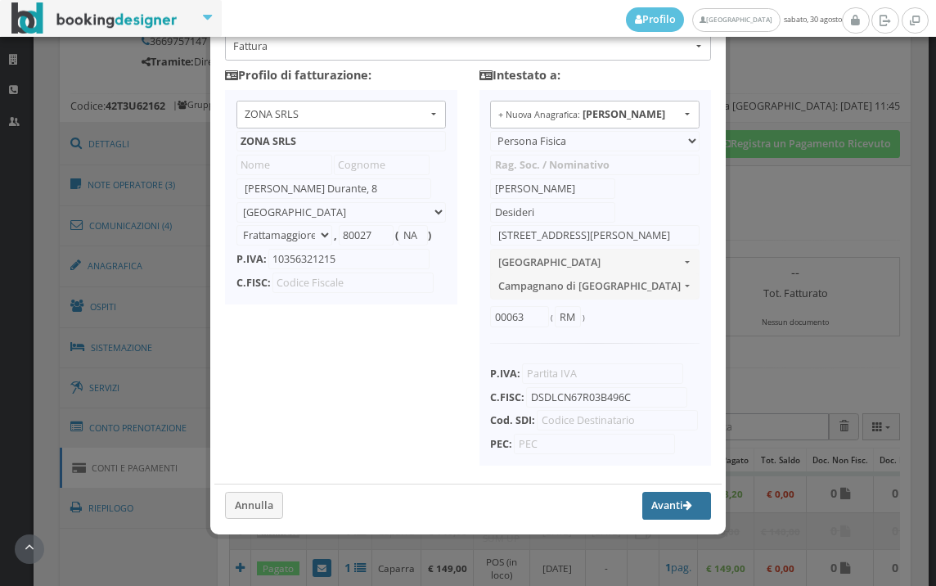
click at [642, 497] on button "Avanti" at bounding box center [676, 506] width 69 height 28
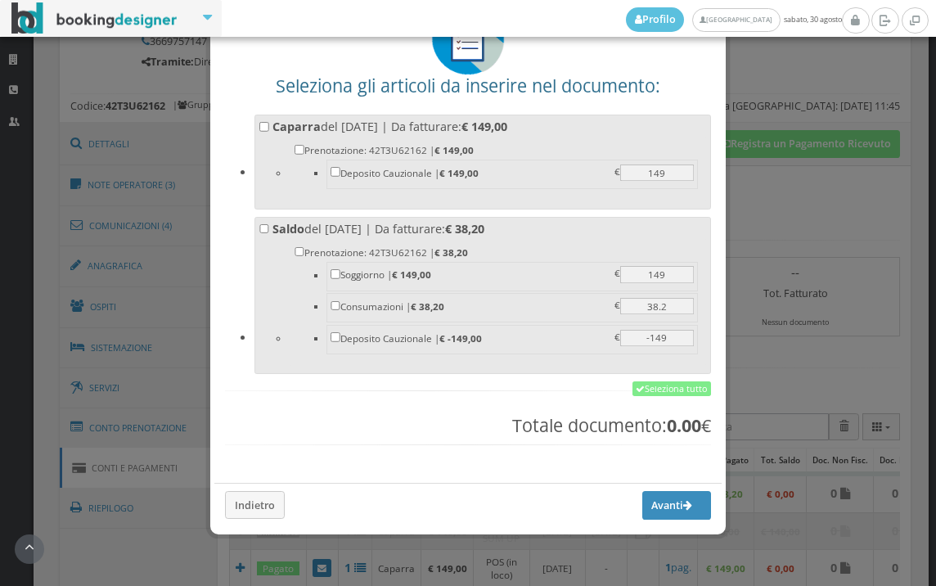
scroll to position [128, 0]
click at [653, 388] on link "Seleziona tutto" at bounding box center [672, 388] width 79 height 15
checkbox input "true"
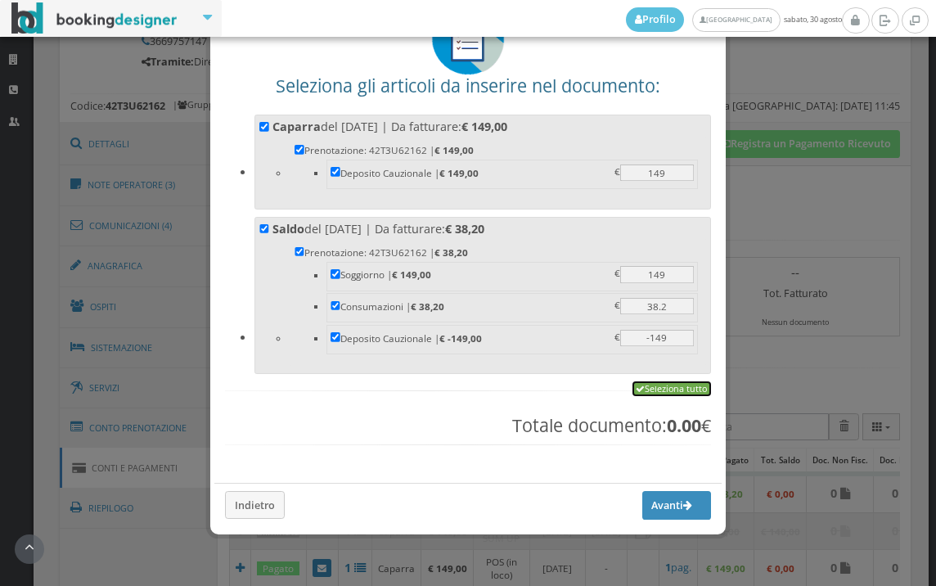
checkbox input "true"
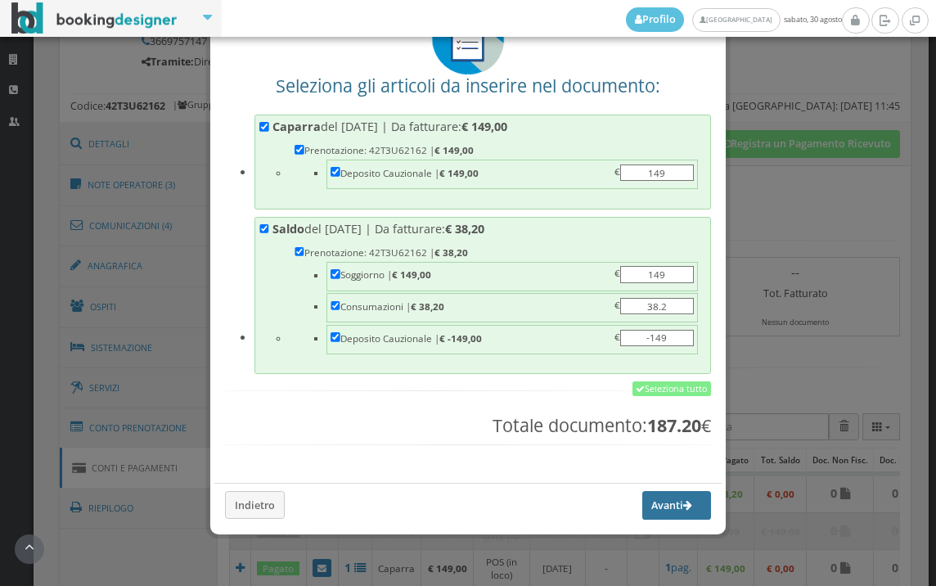
click at [655, 509] on button "Avanti" at bounding box center [676, 505] width 69 height 28
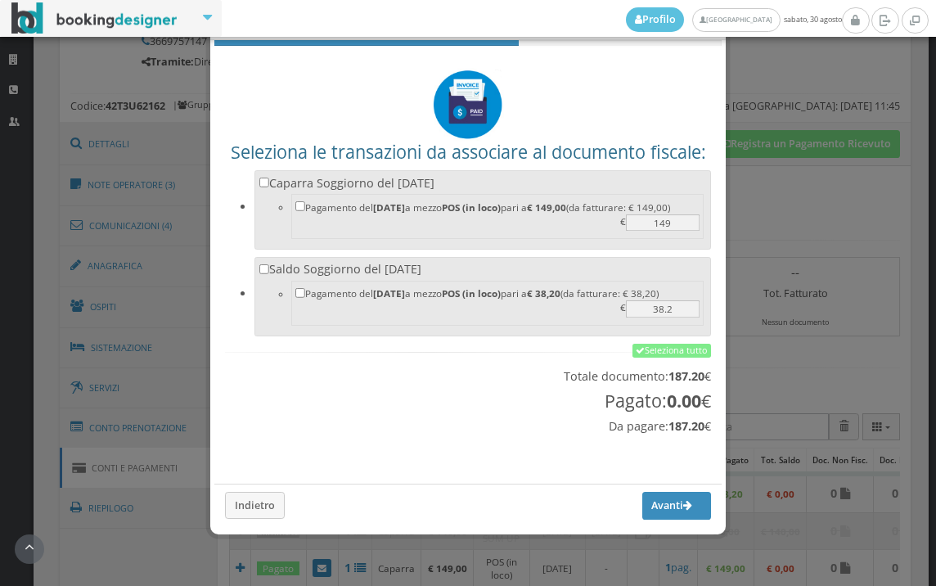
scroll to position [54, 0]
click at [664, 352] on link "Seleziona tutto" at bounding box center [672, 351] width 79 height 15
checkbox input "true"
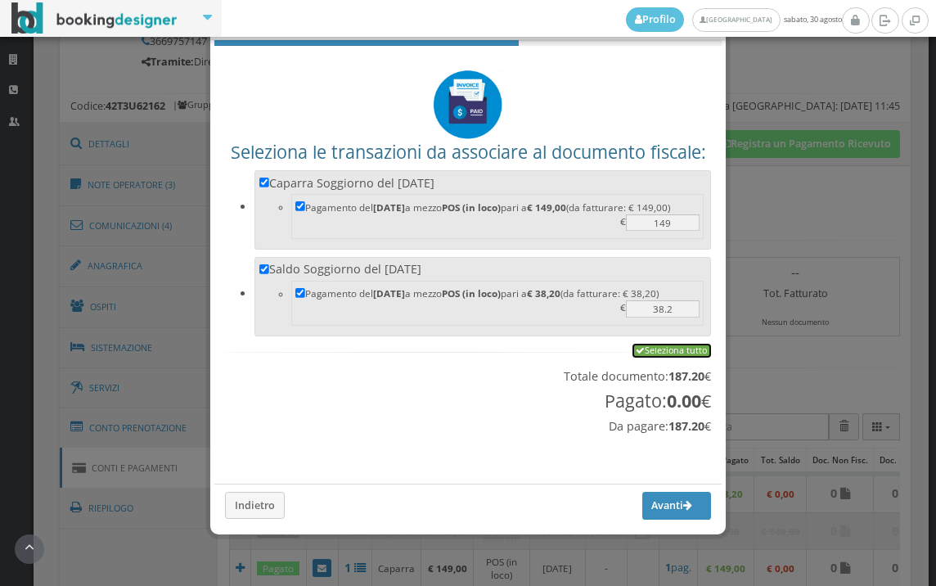
checkbox input "true"
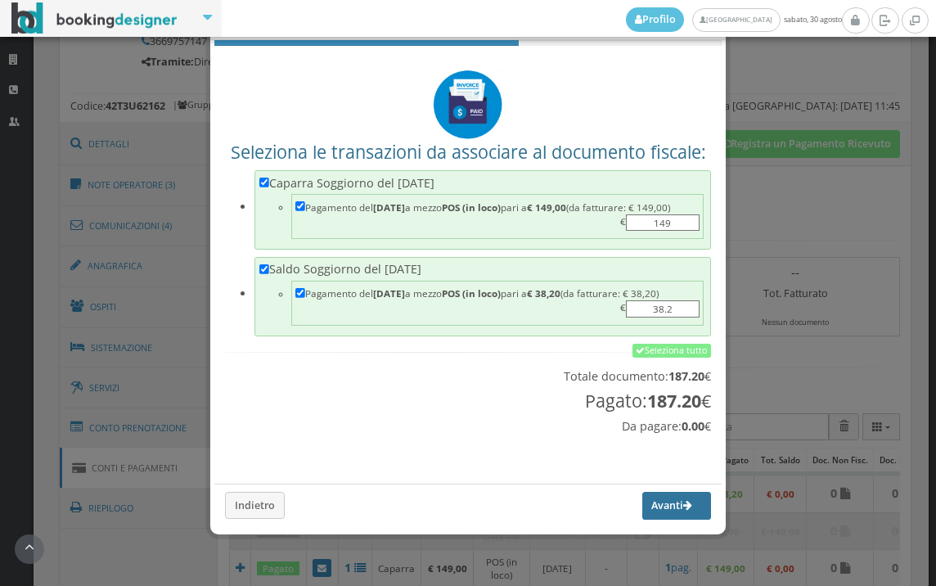
click at [665, 511] on button "Avanti" at bounding box center [676, 506] width 69 height 28
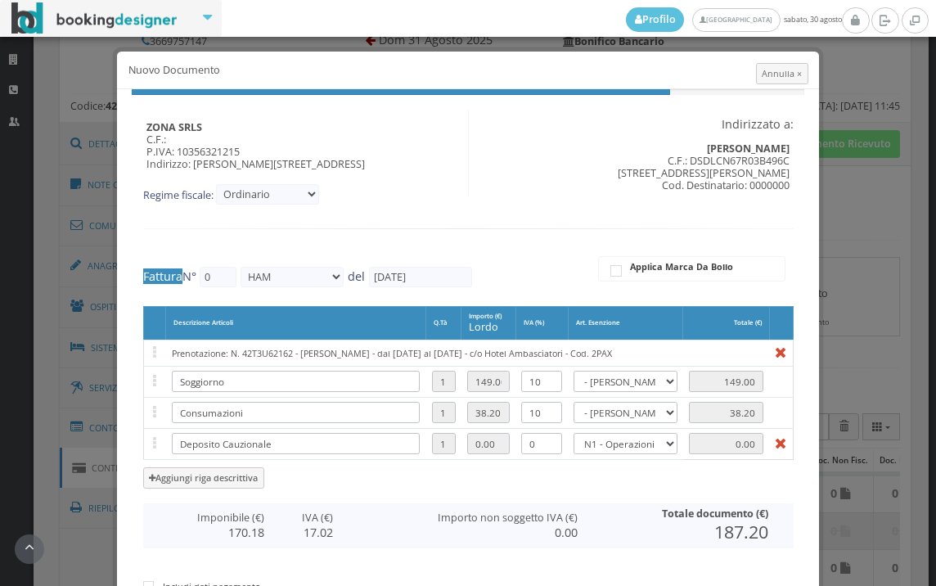
type input "551"
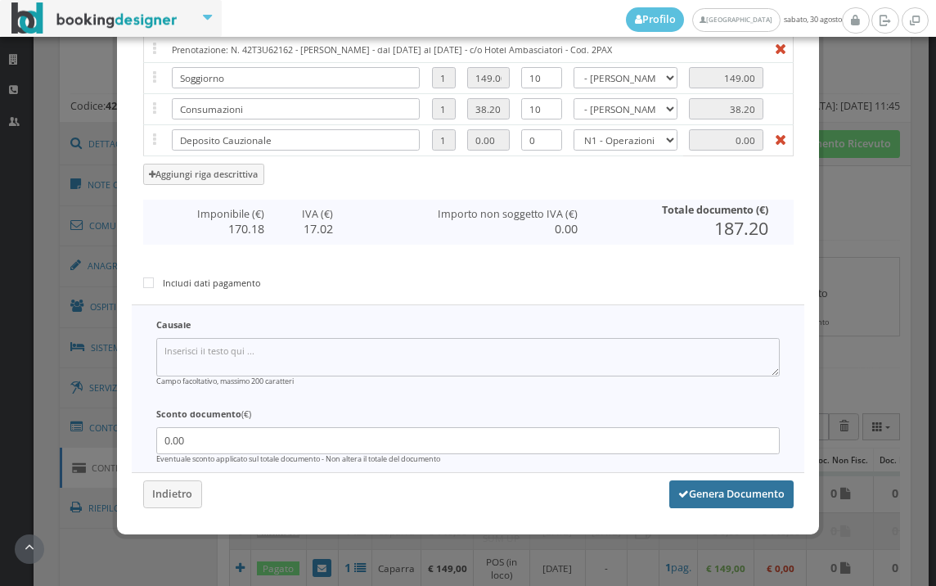
click at [700, 492] on button "Genera Documento" at bounding box center [731, 494] width 124 height 28
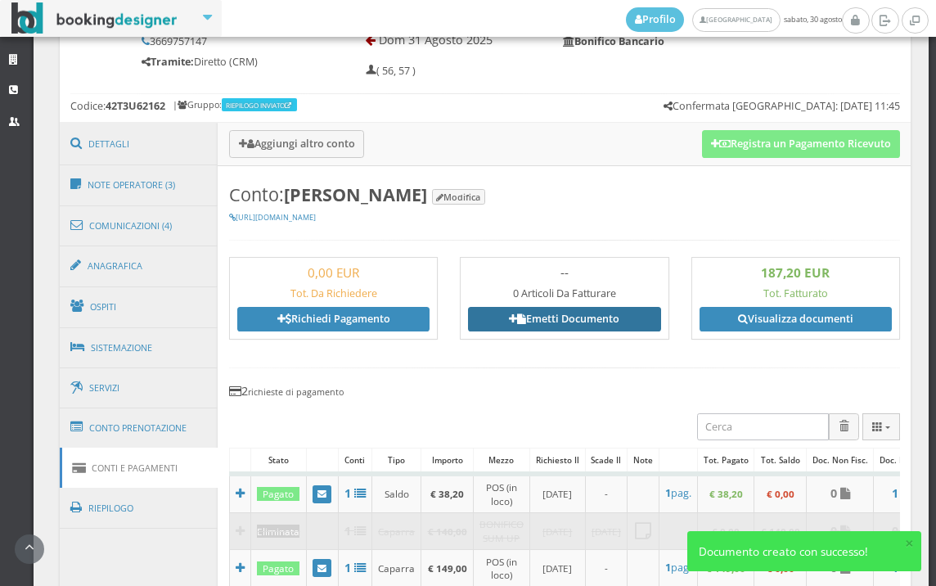
click at [570, 319] on link "Emetti Documento" at bounding box center [564, 319] width 192 height 25
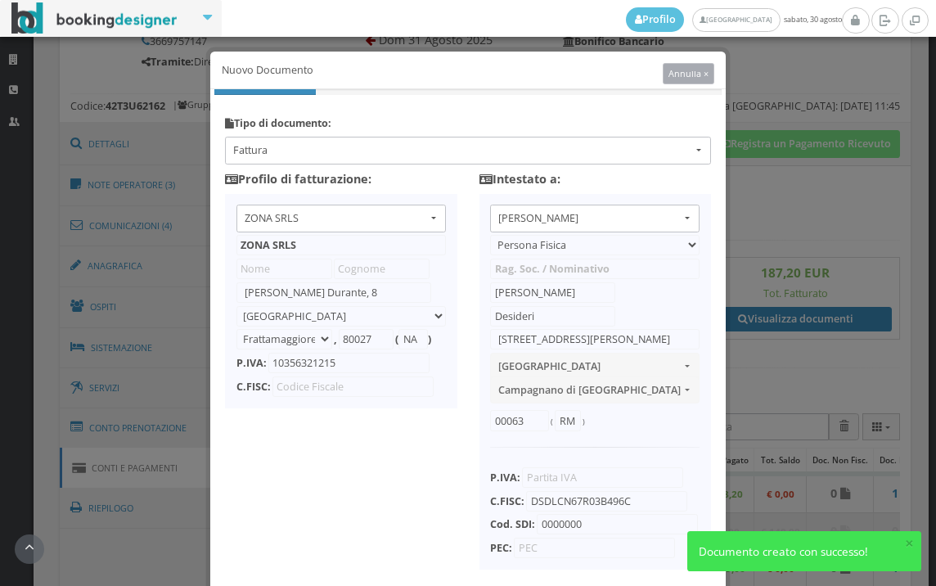
click at [673, 73] on span "Annulla ×" at bounding box center [689, 73] width 40 height 12
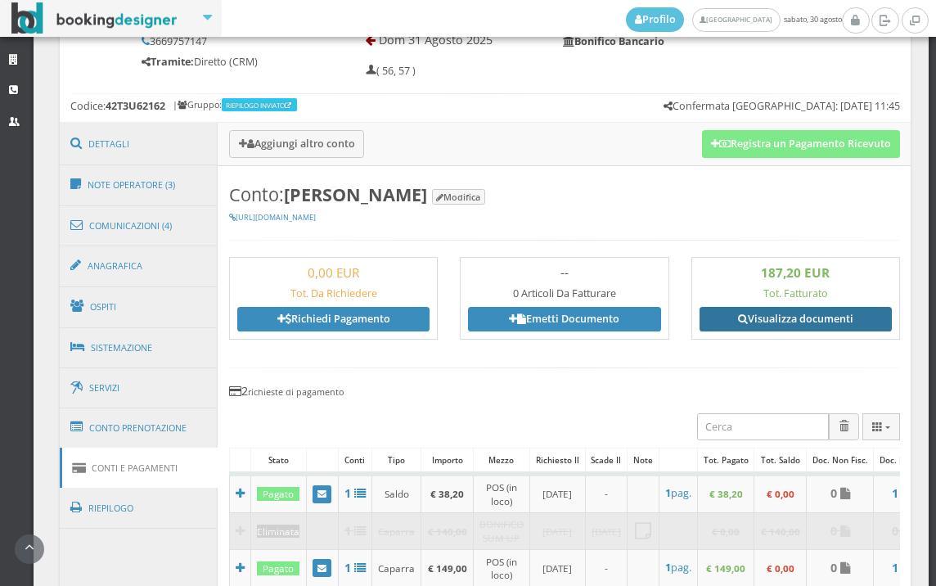
click at [763, 318] on link "Visualizza documenti" at bounding box center [796, 319] width 192 height 25
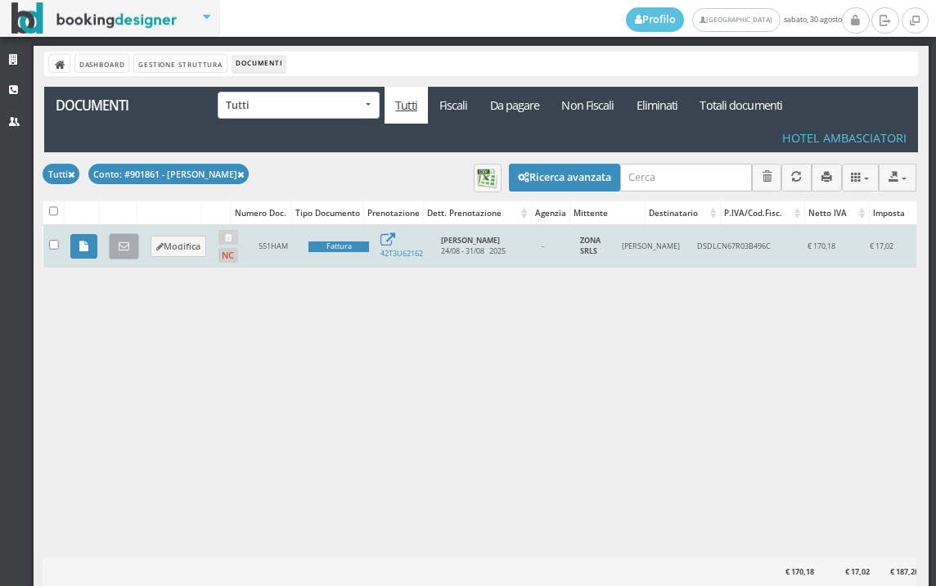
click at [122, 244] on icon at bounding box center [124, 246] width 11 height 11
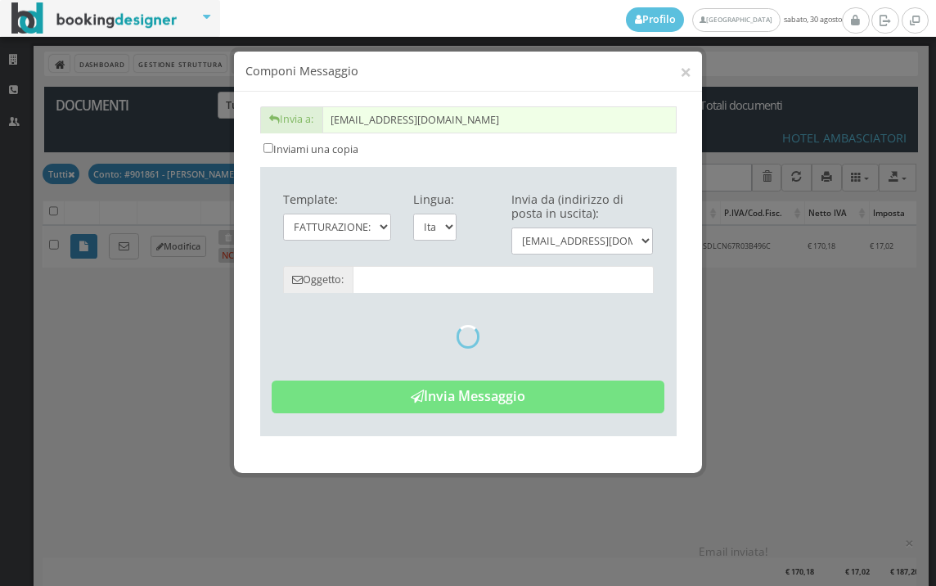
type input "Copia di cortesia: Fattura da ZONA SRLS - n. 551HAM del 30/08/2025"
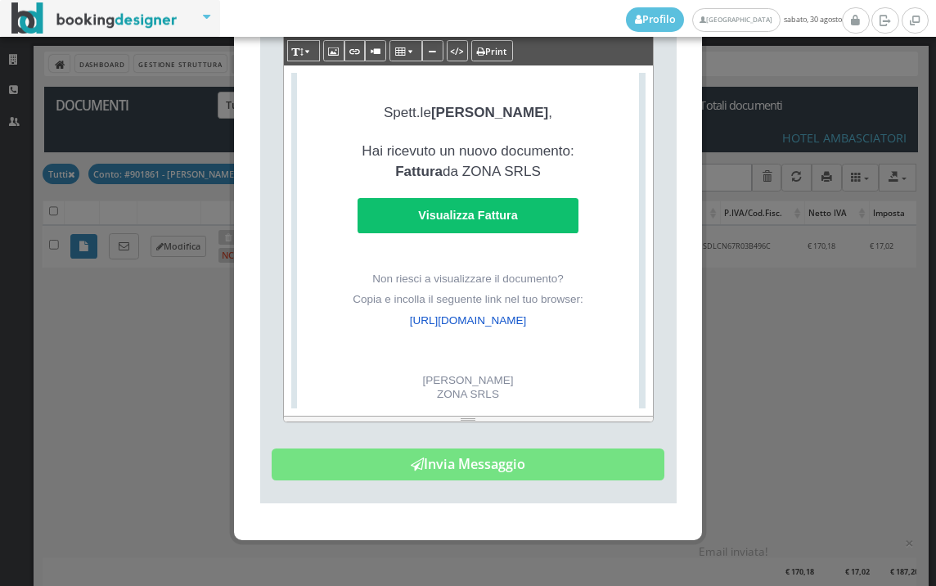
scroll to position [380, 0]
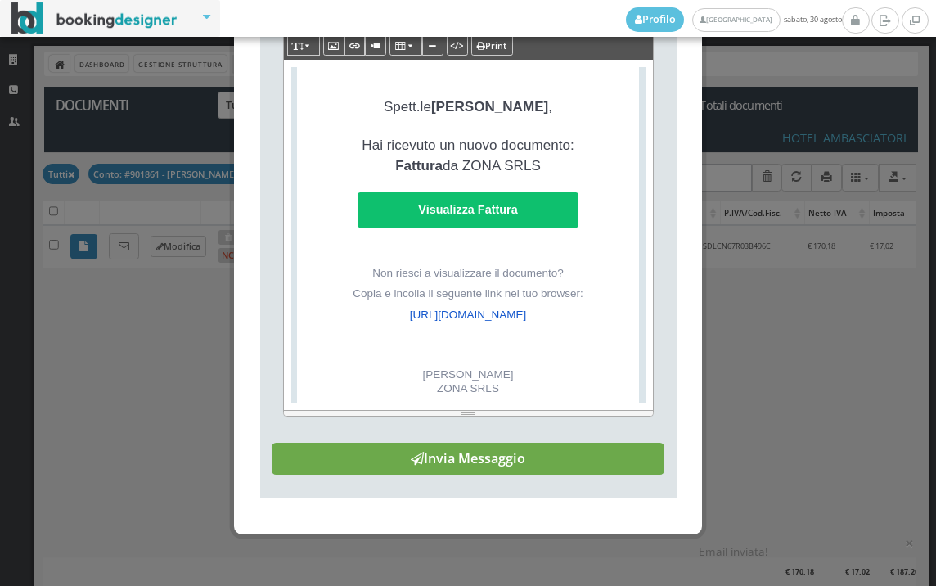
click at [497, 461] on button "Invia Messaggio" at bounding box center [468, 459] width 393 height 33
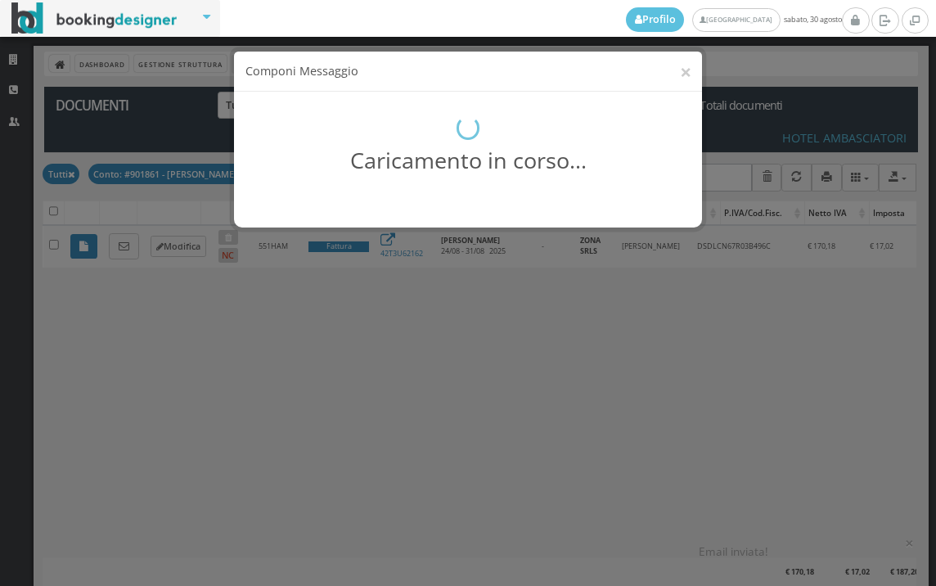
scroll to position [0, 0]
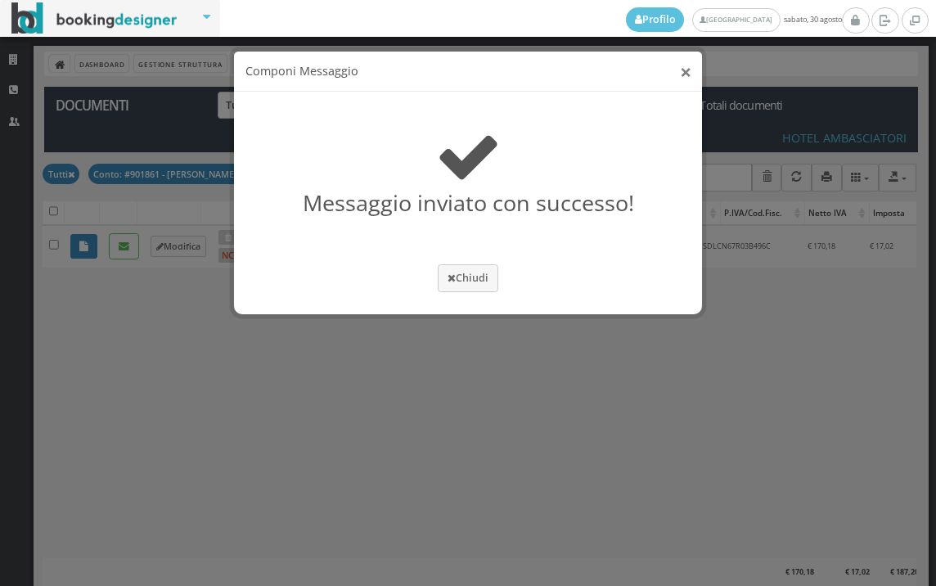
click at [683, 74] on button "×" at bounding box center [685, 71] width 11 height 20
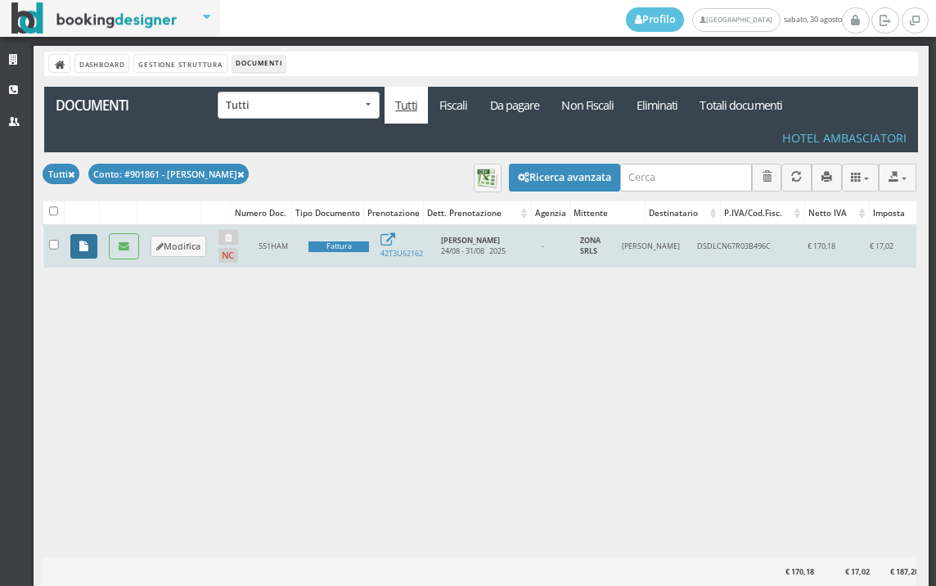
click at [74, 249] on link at bounding box center [83, 246] width 27 height 25
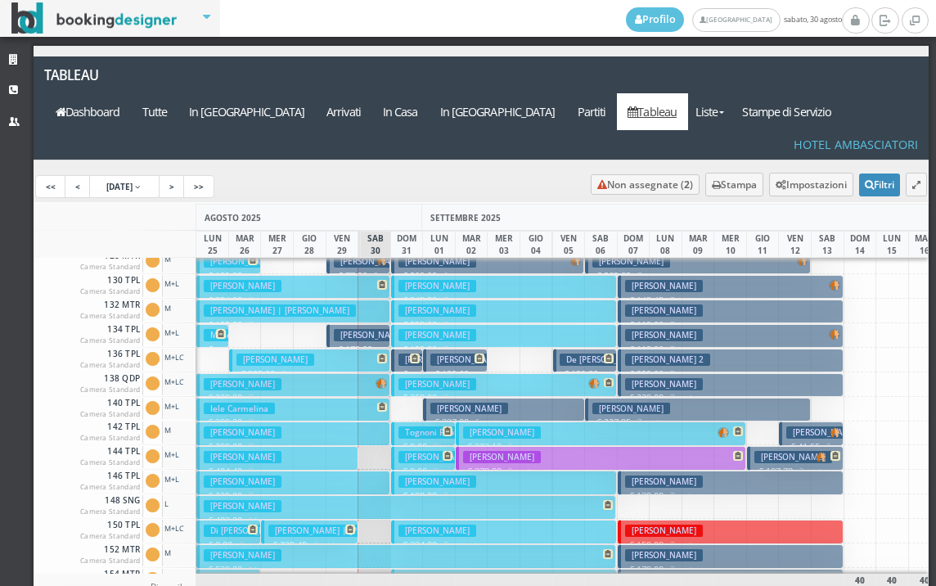
scroll to position [245, 0]
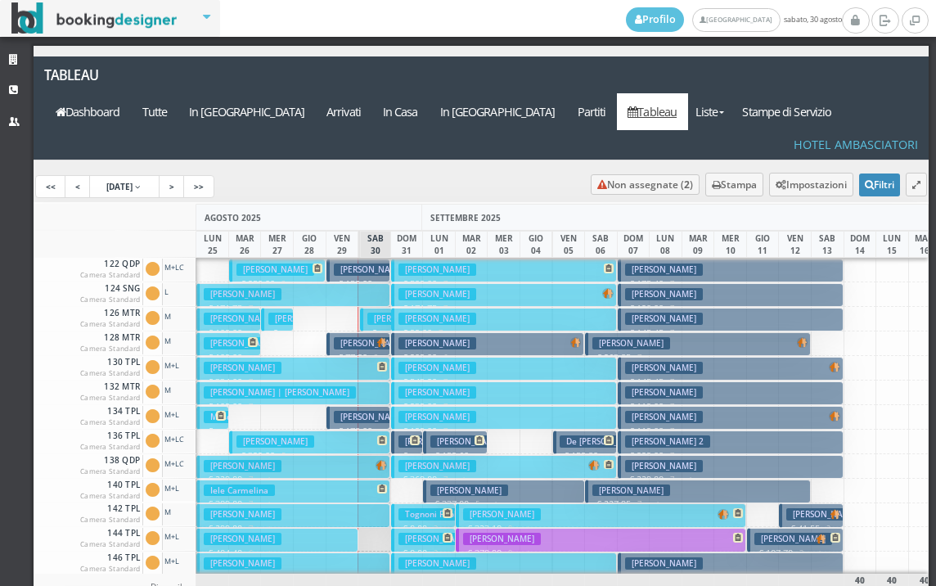
click at [340, 386] on h3 "[PERSON_NAME] | [PERSON_NAME]" at bounding box center [280, 392] width 152 height 12
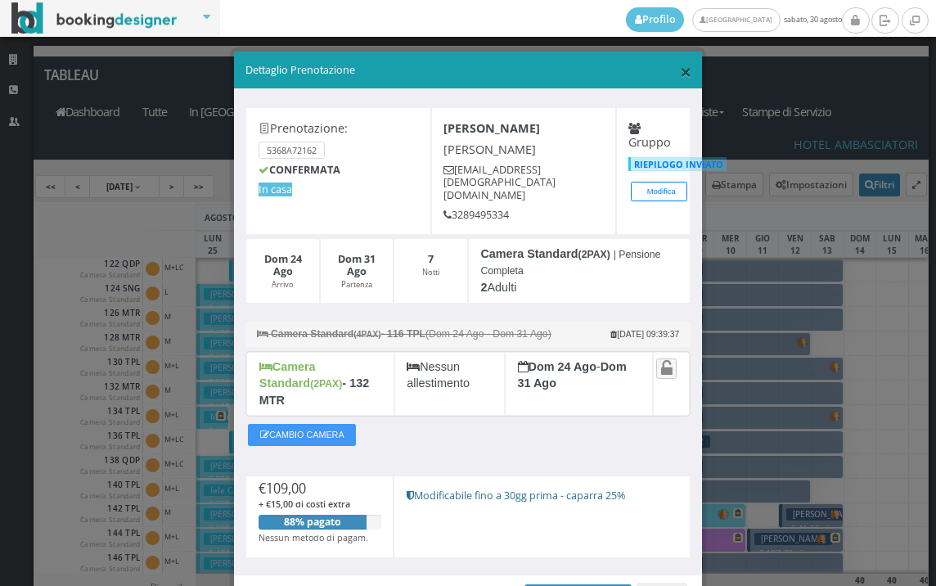
click at [680, 67] on span "×" at bounding box center [685, 71] width 11 height 28
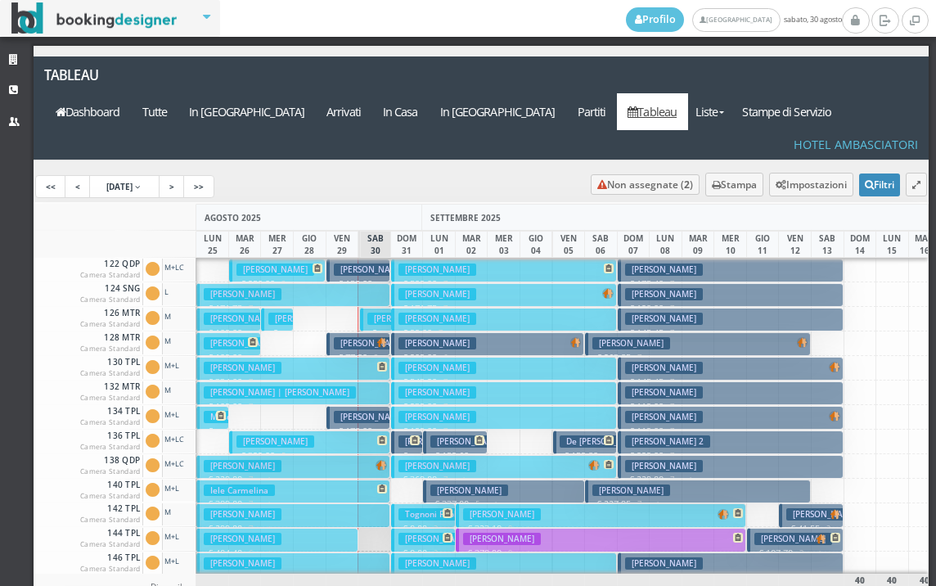
scroll to position [0, 0]
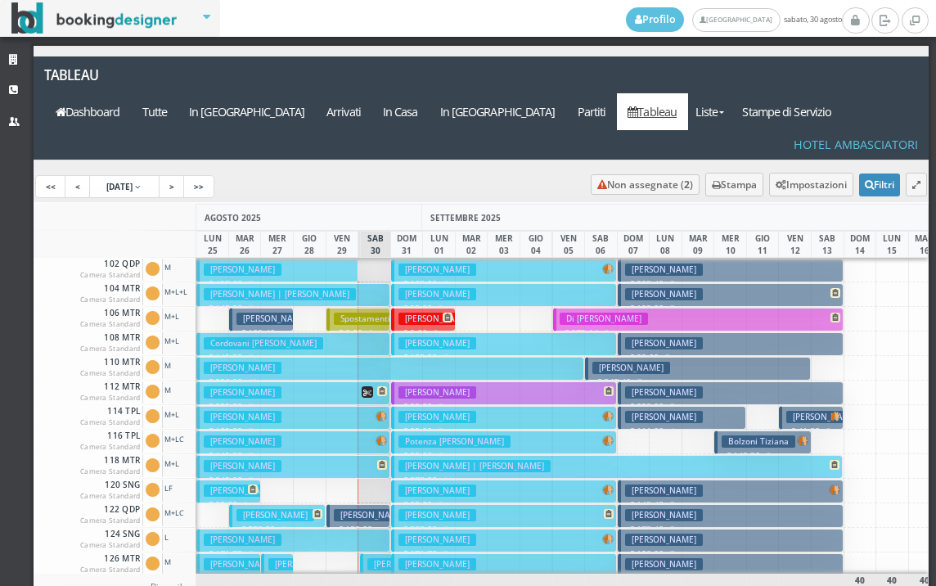
click at [472, 288] on h3 "[PERSON_NAME]" at bounding box center [437, 294] width 78 height 12
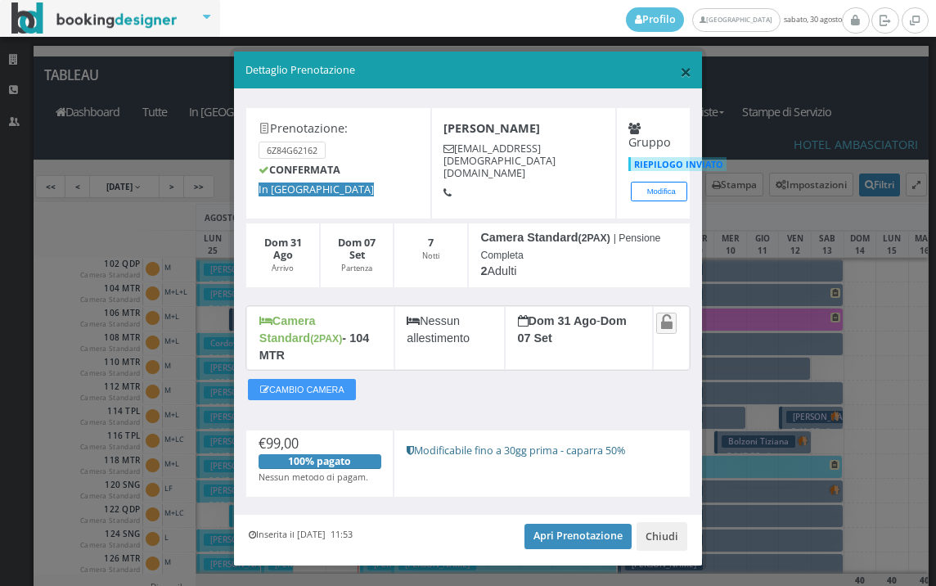
click at [680, 74] on span "×" at bounding box center [685, 71] width 11 height 28
